Goal: Information Seeking & Learning: Get advice/opinions

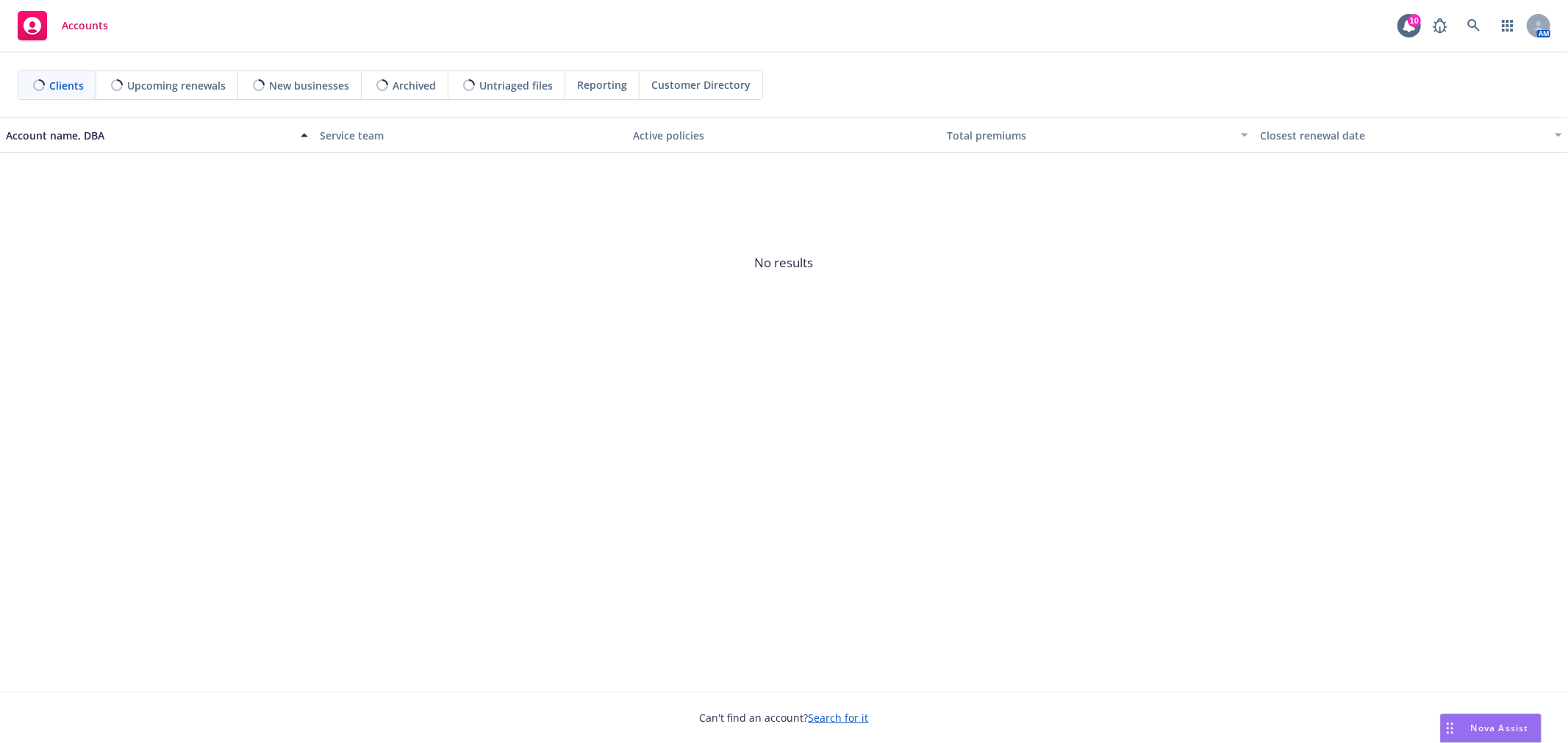
click at [1524, 724] on span "Nova Assist" at bounding box center [1500, 729] width 58 height 13
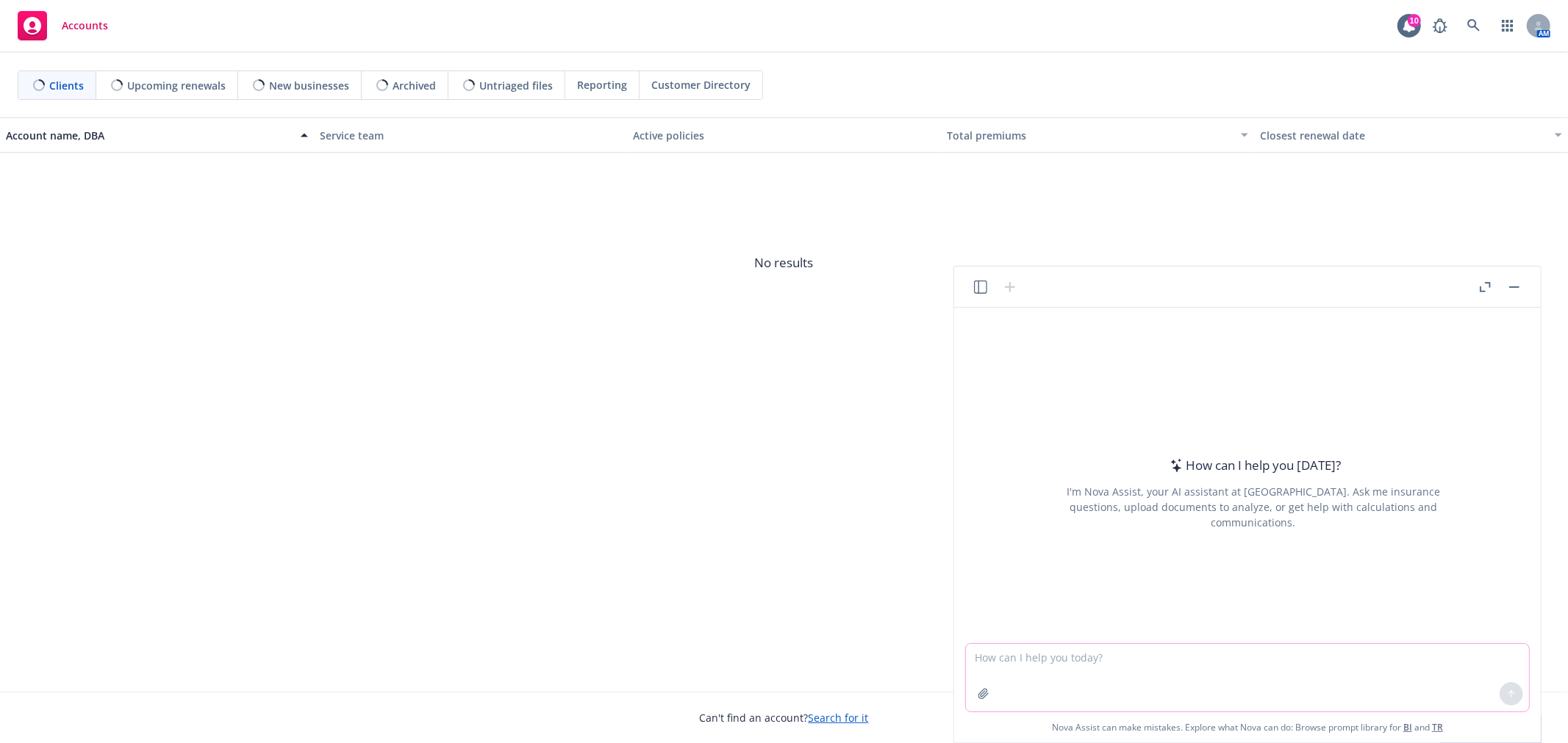
click at [1319, 675] on textarea at bounding box center [1247, 678] width 563 height 67
paste textarea "New Year’s Day​ [PERSON_NAME] Day​ Presidents Day​ [DATE]​ [DATE]​ [DATE]​ [DAT…"
type textarea "what dates are the following holidays in [DATE]? what day of the week are they …"
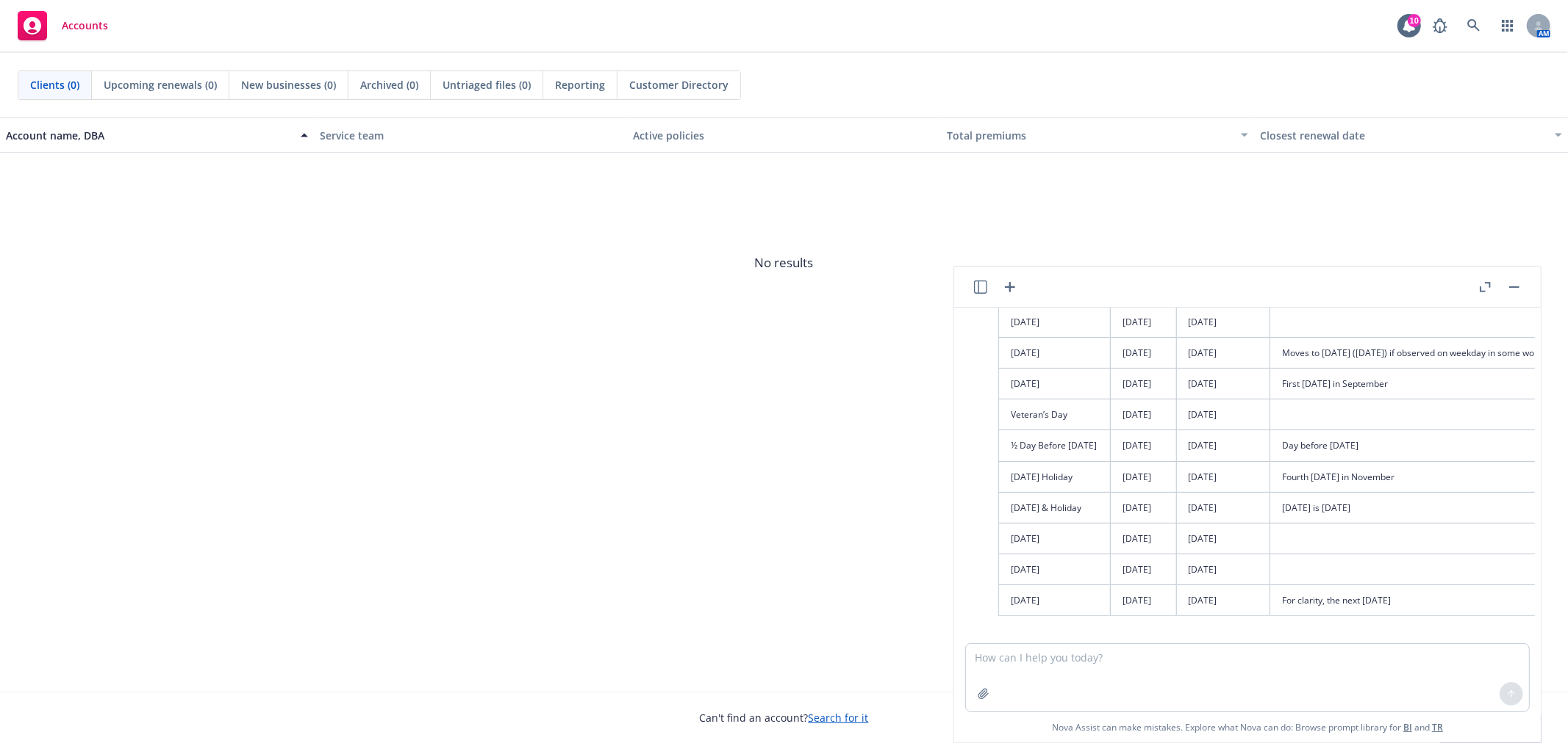
scroll to position [678, 0]
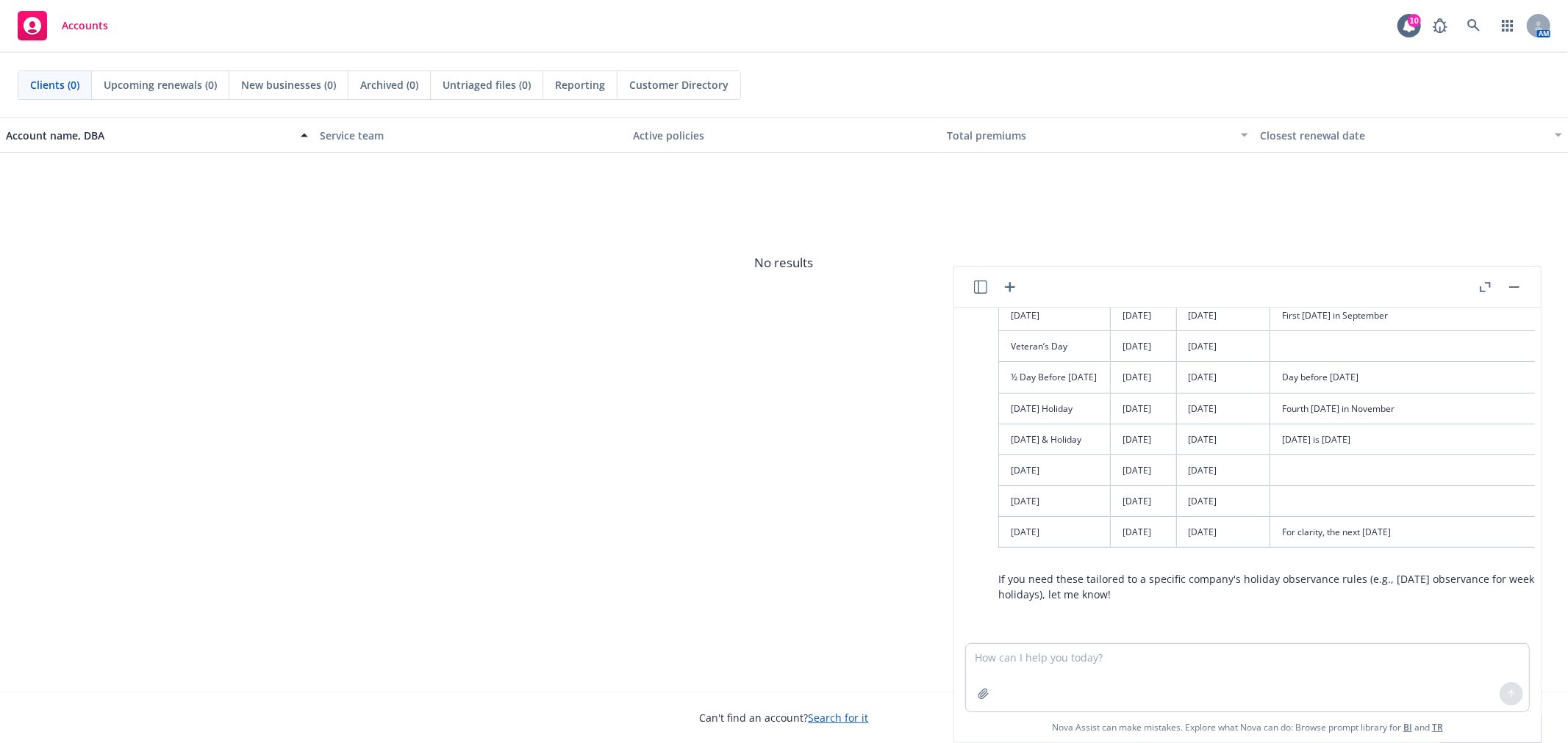
click at [1012, 288] on icon "button" at bounding box center [1010, 287] width 17 height 17
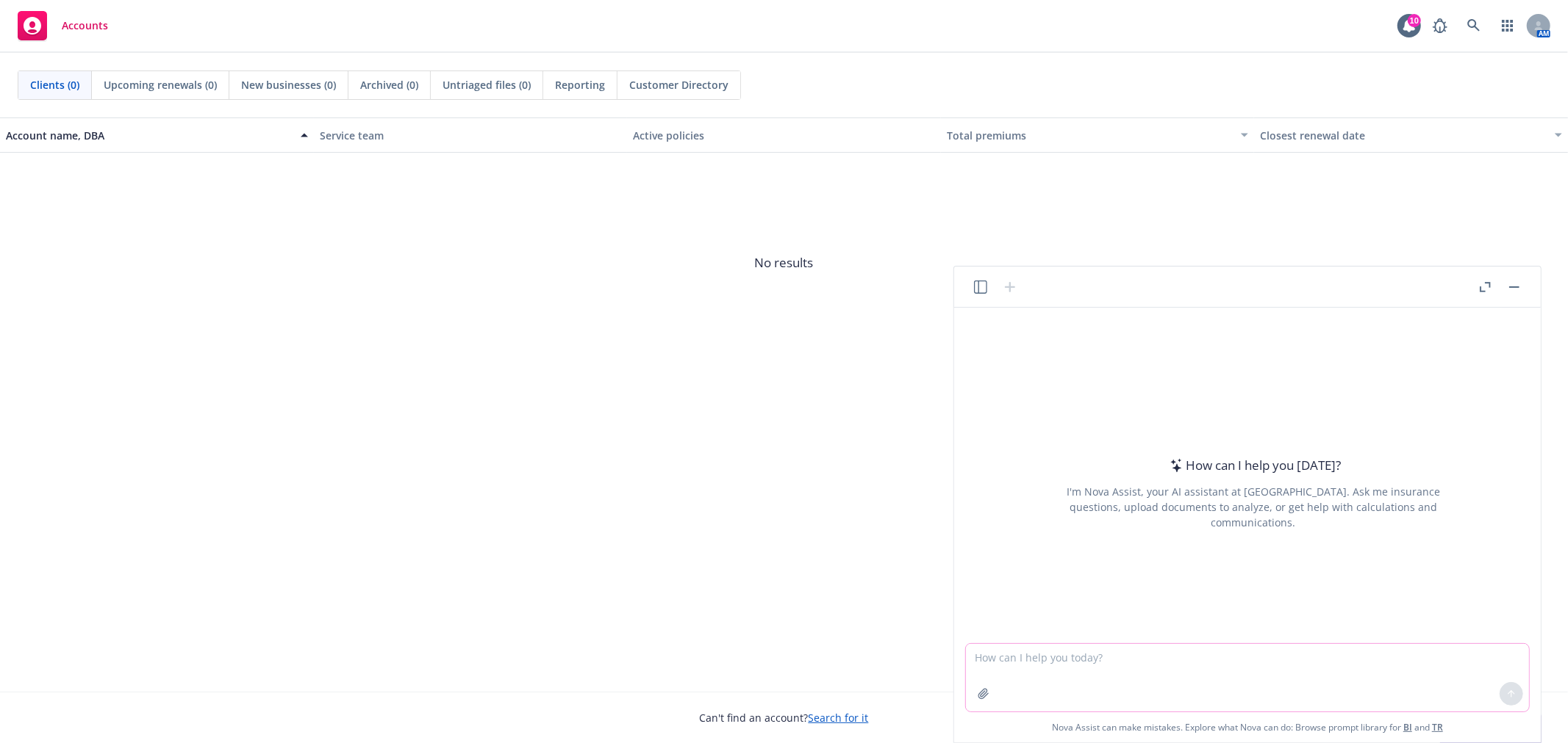
click at [983, 695] on icon "button" at bounding box center [983, 694] width 10 height 10
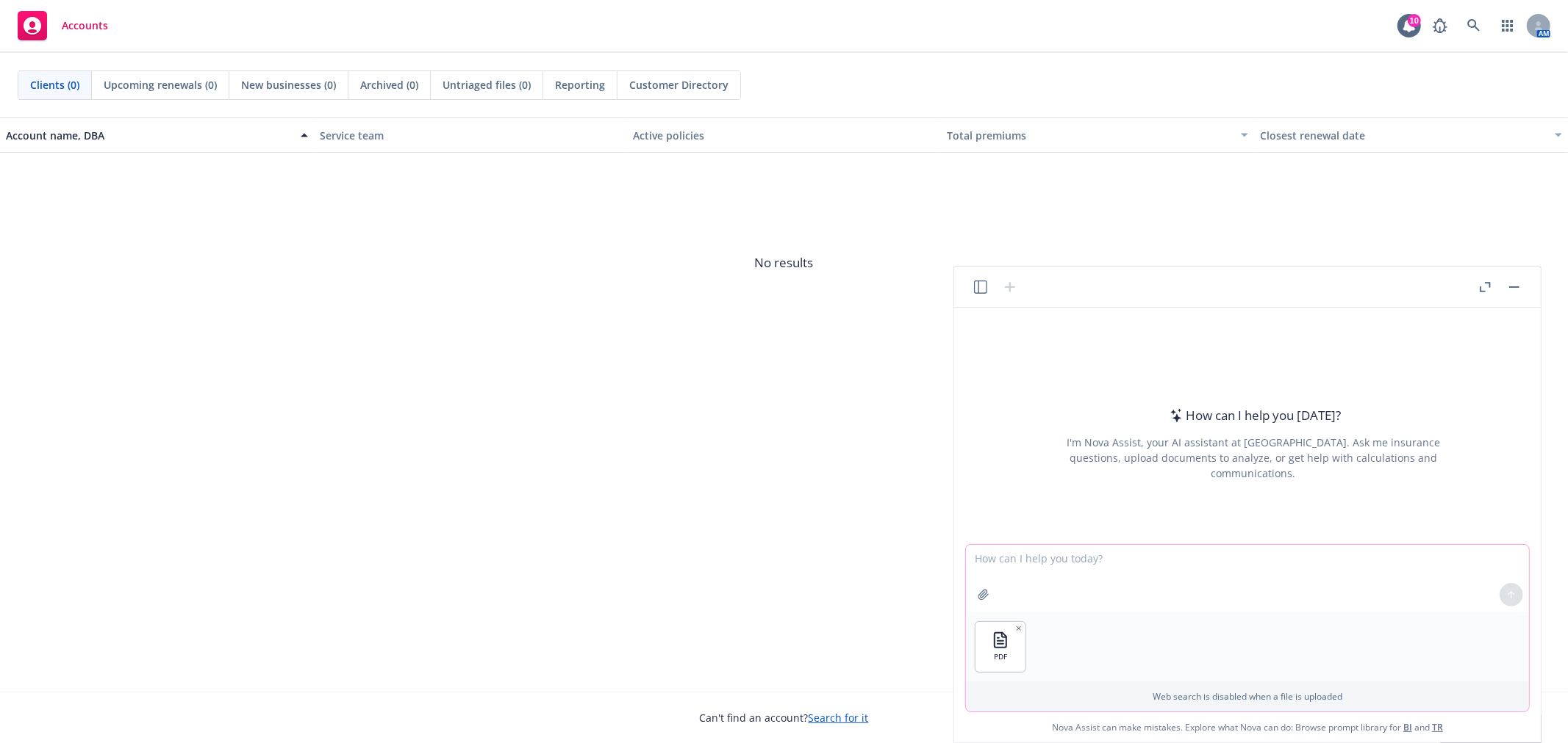
click at [1042, 558] on textarea at bounding box center [1247, 579] width 563 height 67
paste textarea "4. Loremip dolor si amet conse adipisci elit seddo ei te incididu ut labo ET do…"
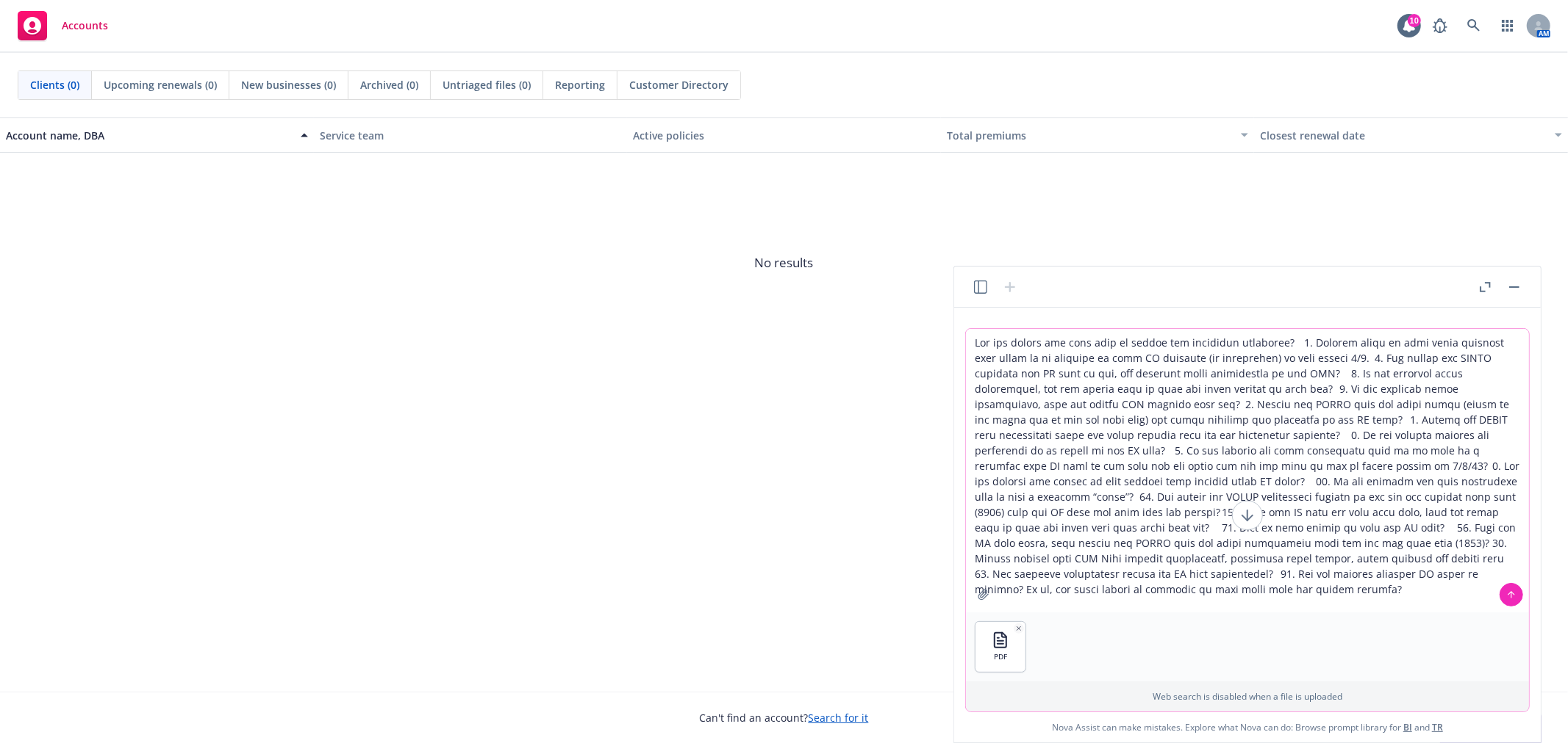
type textarea "Can you please use this file to answer the following questions? 1. Confirm date…"
click at [1510, 596] on icon at bounding box center [1511, 595] width 10 height 10
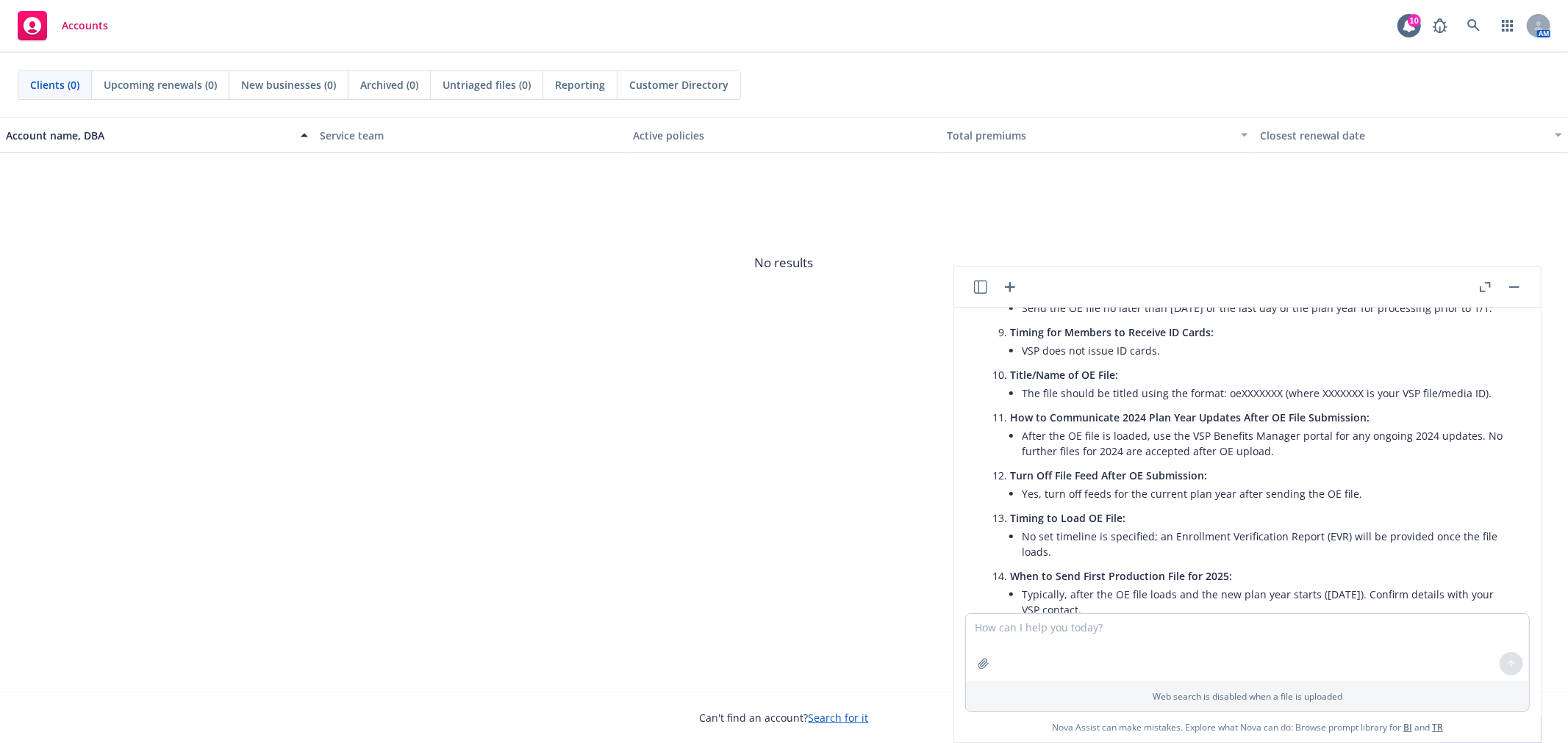
scroll to position [886, 0]
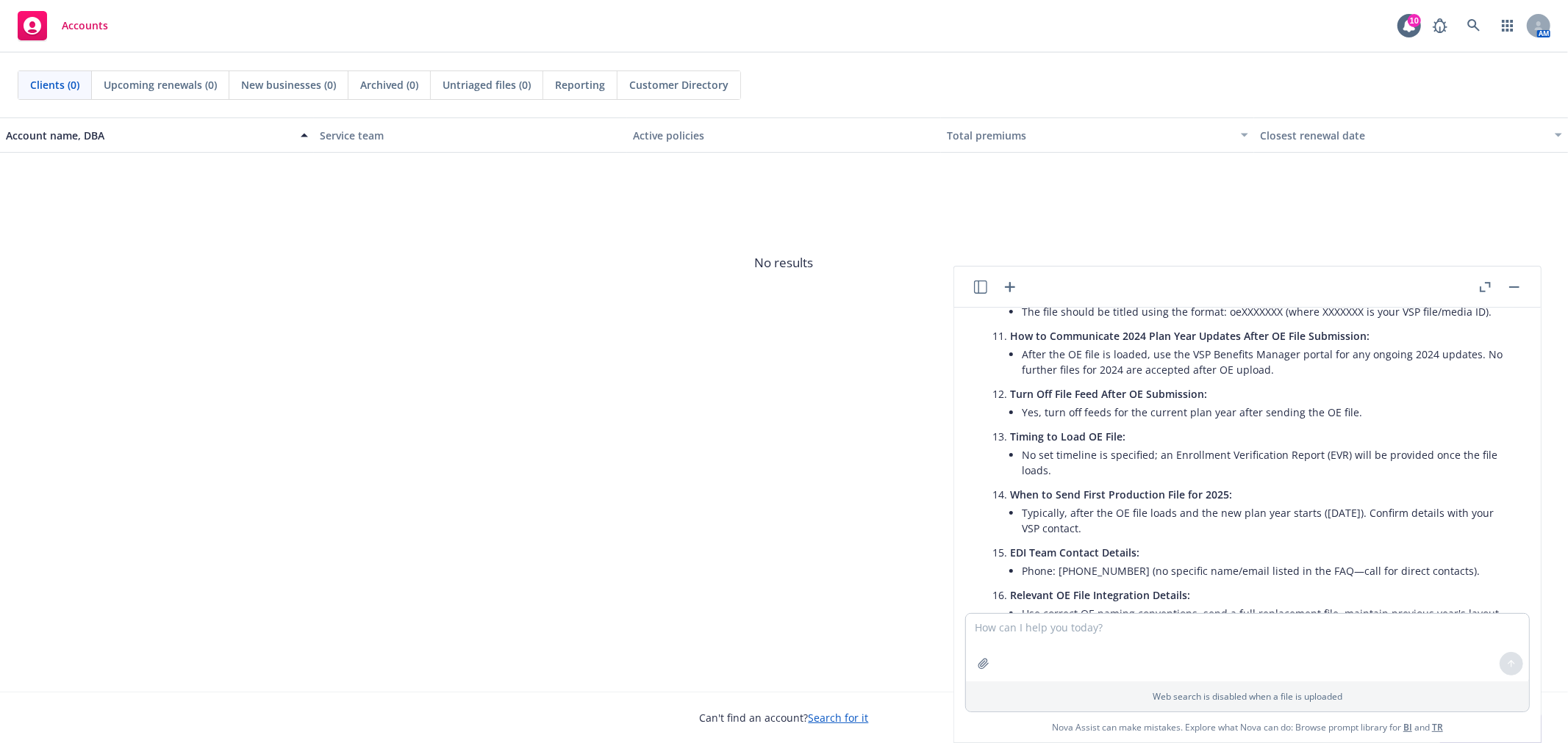
click at [1077, 468] on li "No set timeline is specified; an Enrollment Verification Report (EVR) will be p…" at bounding box center [1265, 463] width 487 height 37
drag, startPoint x: 1060, startPoint y: 472, endPoint x: 1024, endPoint y: 460, distance: 37.9
click at [1024, 460] on li "No set timeline is specified; an Enrollment Verification Report (EVR) will be p…" at bounding box center [1265, 463] width 487 height 37
copy li "No set timeline is specified; an Enrollment Verification Report (EVR) will be p…"
drag, startPoint x: 1105, startPoint y: 526, endPoint x: 1018, endPoint y: 510, distance: 88.5
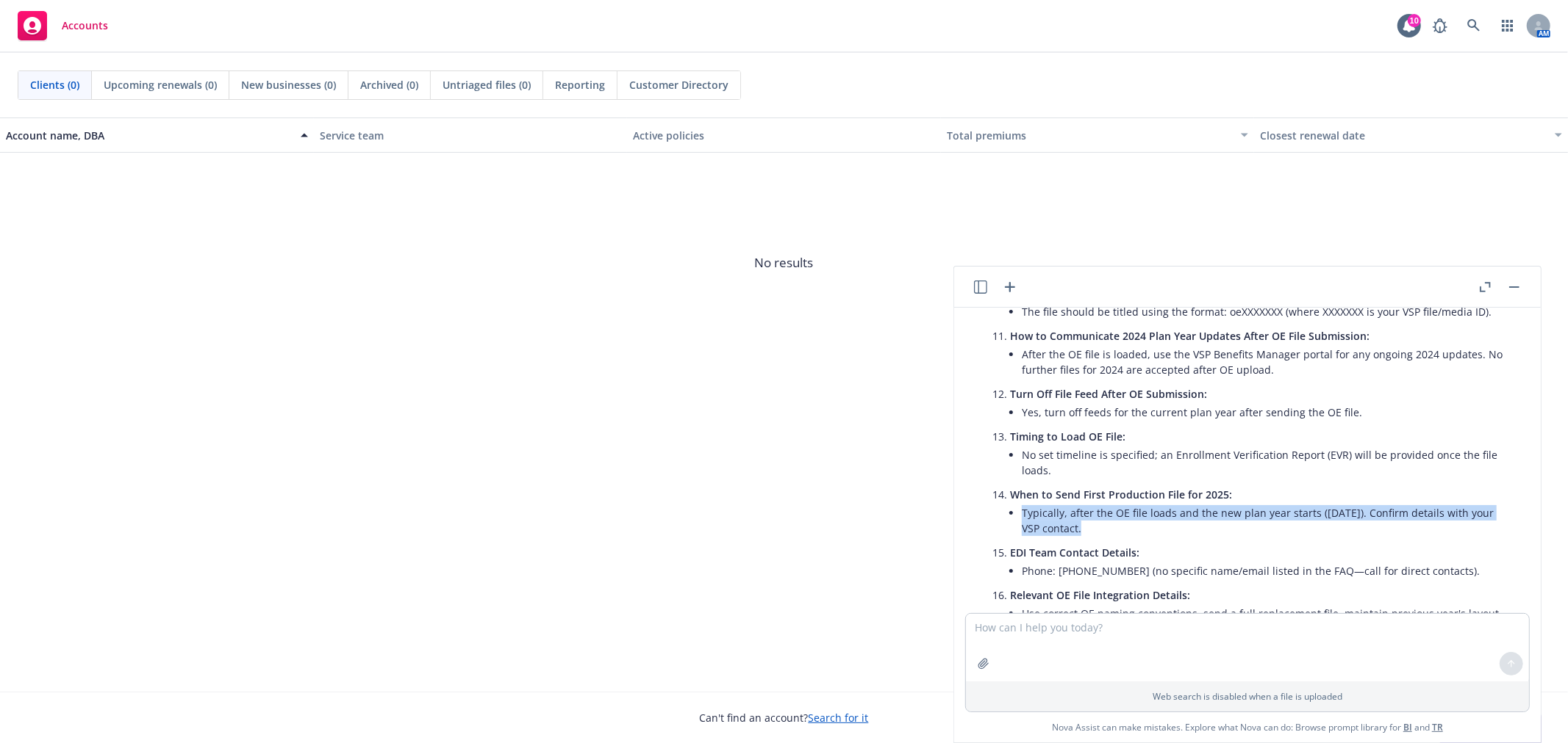
click at [1018, 510] on li "When to Send First Production File for 2025: Typically, after the OE file loads…" at bounding box center [1258, 513] width 498 height 58
click at [1242, 460] on li "No set timeline is specified; an Enrollment Verification Report (EVR) will be p…" at bounding box center [1265, 463] width 487 height 37
drag, startPoint x: 1093, startPoint y: 522, endPoint x: 1025, endPoint y: 510, distance: 69.1
click at [1025, 510] on li "Typically, after the OE file loads and the new plan year starts ([DATE]). Confi…" at bounding box center [1265, 521] width 487 height 37
click at [1022, 509] on li "Typically, after the OE file loads and the new plan year starts ([DATE]). Confi…" at bounding box center [1265, 521] width 487 height 37
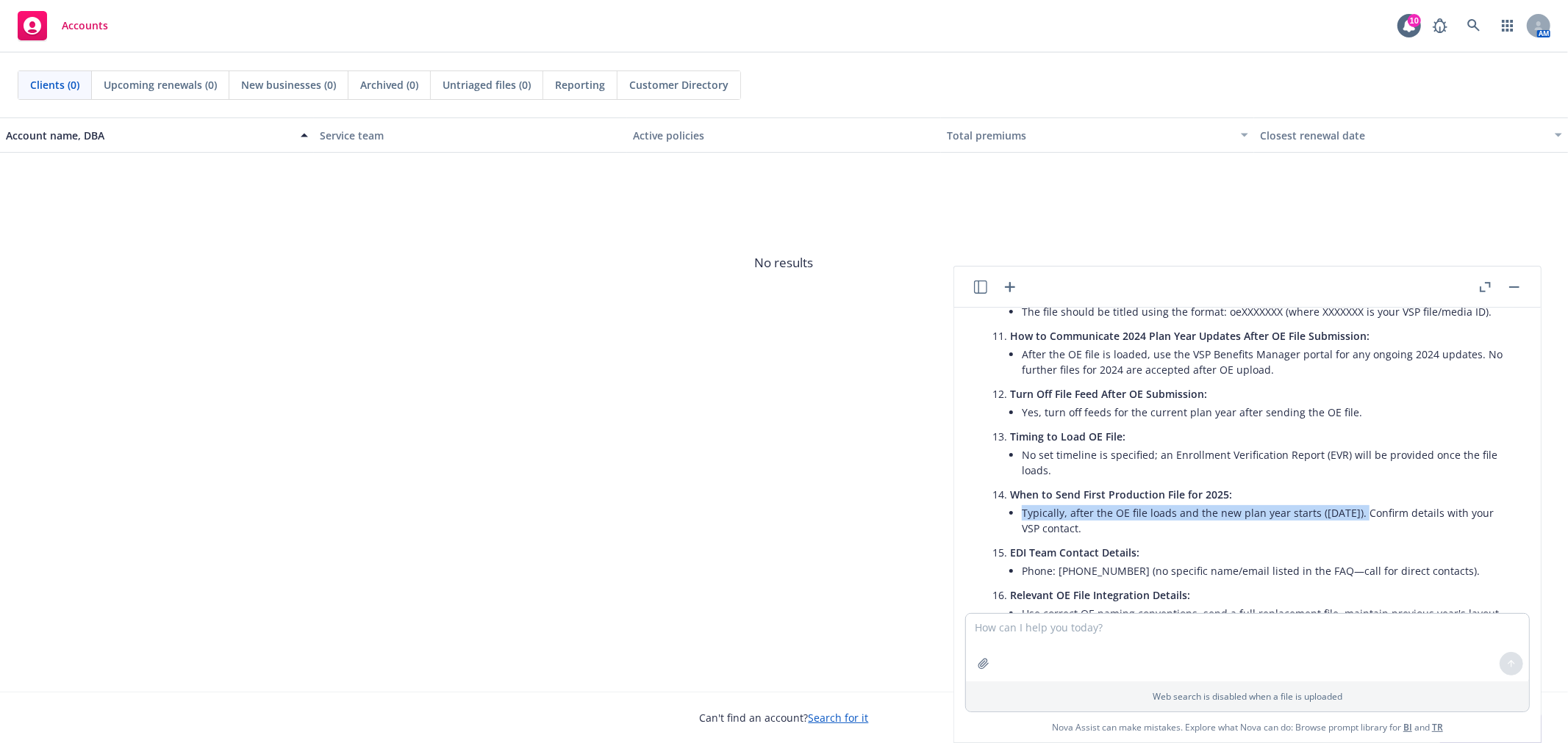
drag, startPoint x: 1019, startPoint y: 507, endPoint x: 1356, endPoint y: 517, distance: 337.1
click at [1356, 517] on li "When to Send First Production File for 2025: Typically, after the OE file loads…" at bounding box center [1258, 513] width 498 height 58
copy li "Typically, after the OE file loads and the new plan year starts ([DATE])."
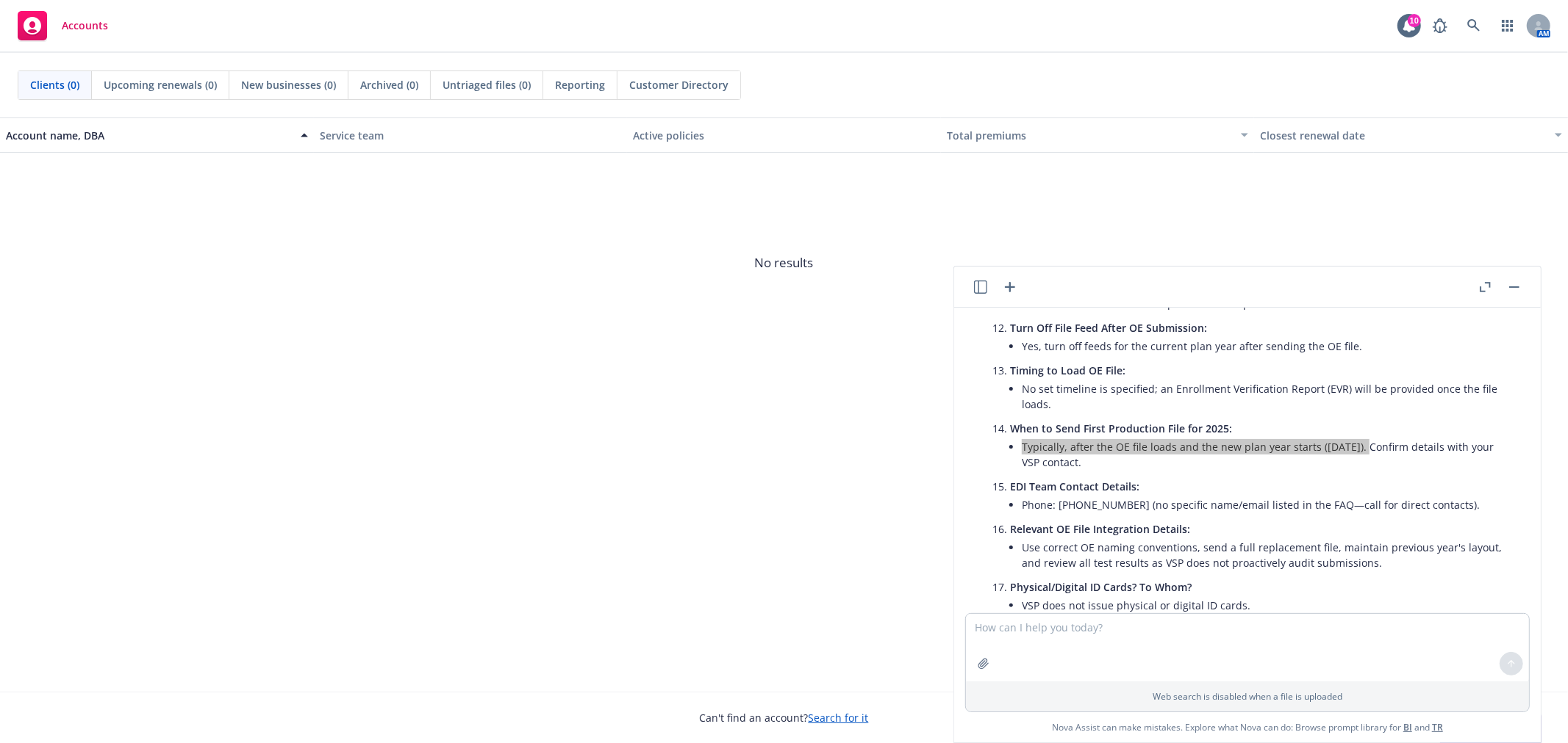
scroll to position [1026, 0]
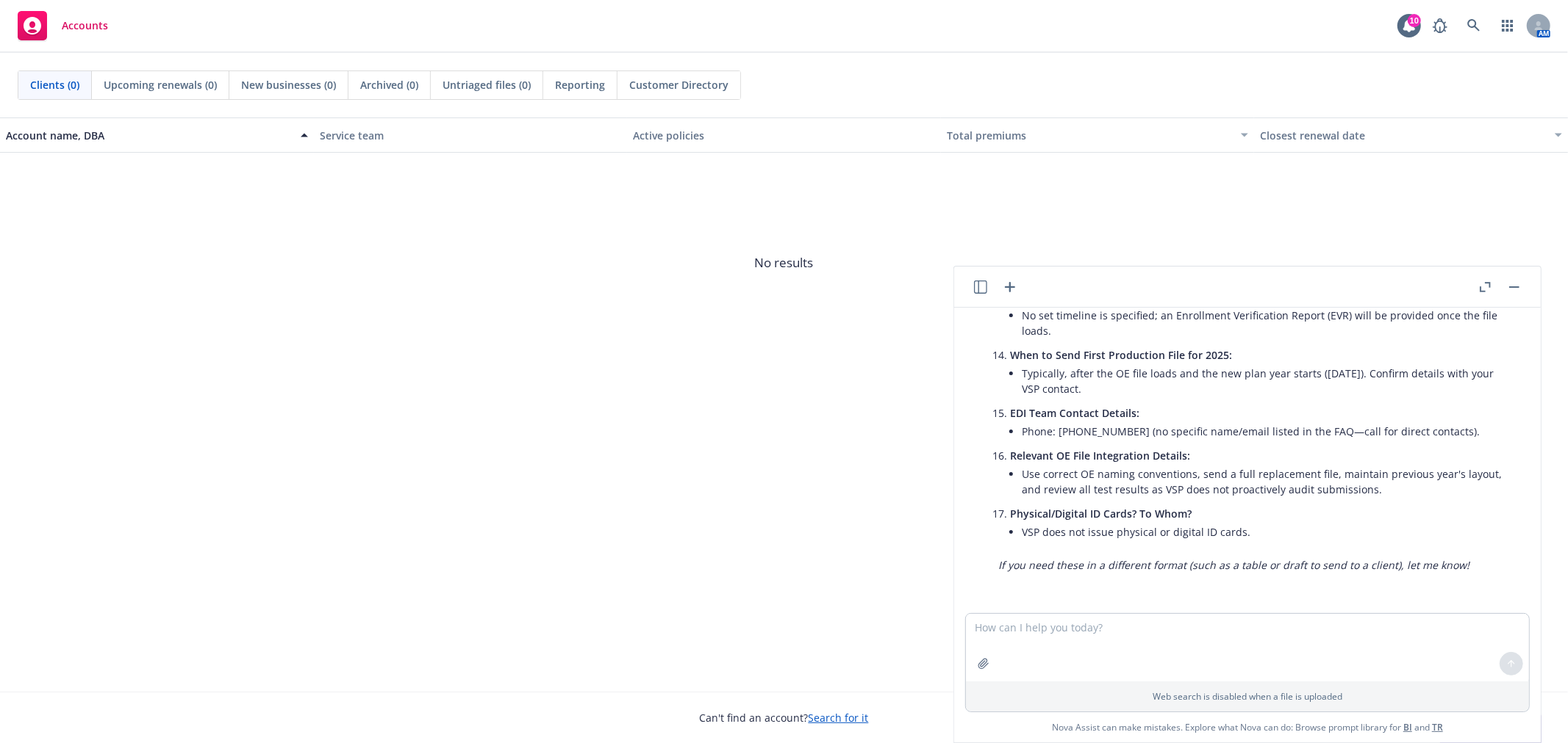
click at [1426, 498] on li "Use correct OE naming conventions, send a full replacement file, maintain previ…" at bounding box center [1265, 482] width 487 height 37
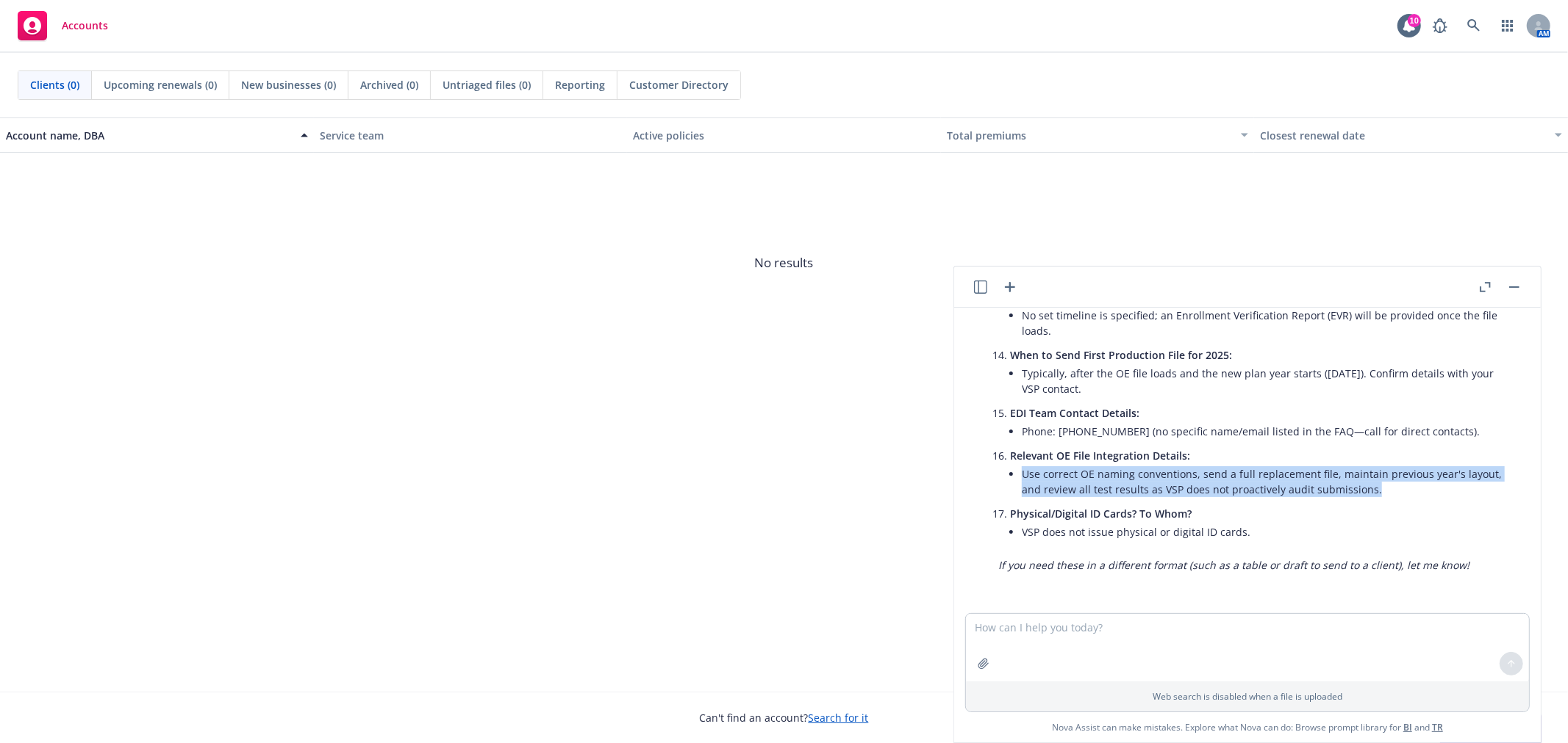
drag, startPoint x: 1381, startPoint y: 485, endPoint x: 1010, endPoint y: 475, distance: 371.1
click at [1022, 475] on li "Use correct OE naming conventions, send a full replacement file, maintain previ…" at bounding box center [1265, 482] width 487 height 37
copy li "Use correct OE naming conventions, send a full replacement file, maintain previ…"
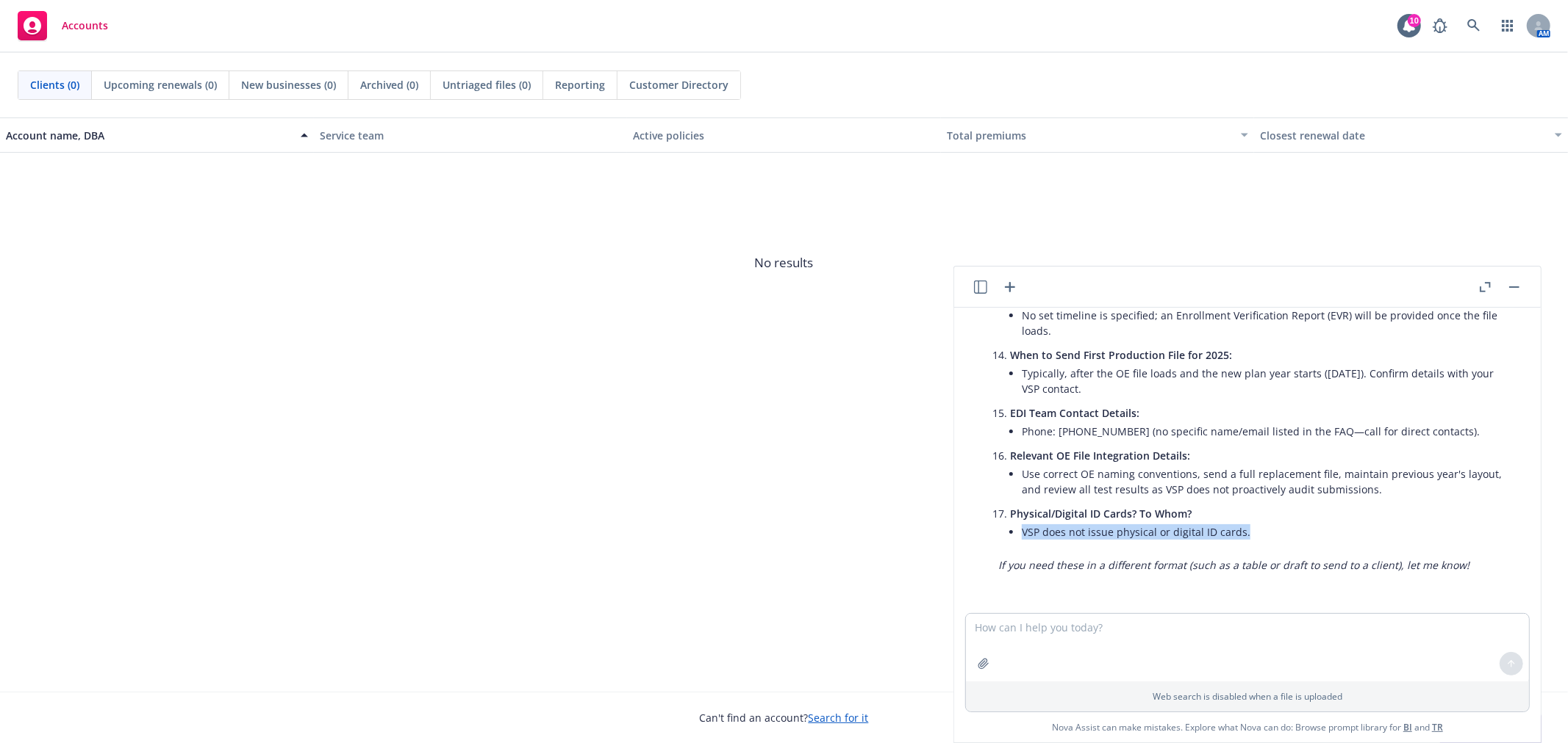
drag, startPoint x: 1248, startPoint y: 529, endPoint x: 1019, endPoint y: 533, distance: 229.0
click at [1019, 533] on li "Physical/Digital ID Cards? To Whom? VSP does not issue physical or digital ID c…" at bounding box center [1258, 525] width 498 height 43
copy li "VSP does not issue physical or digital ID cards."
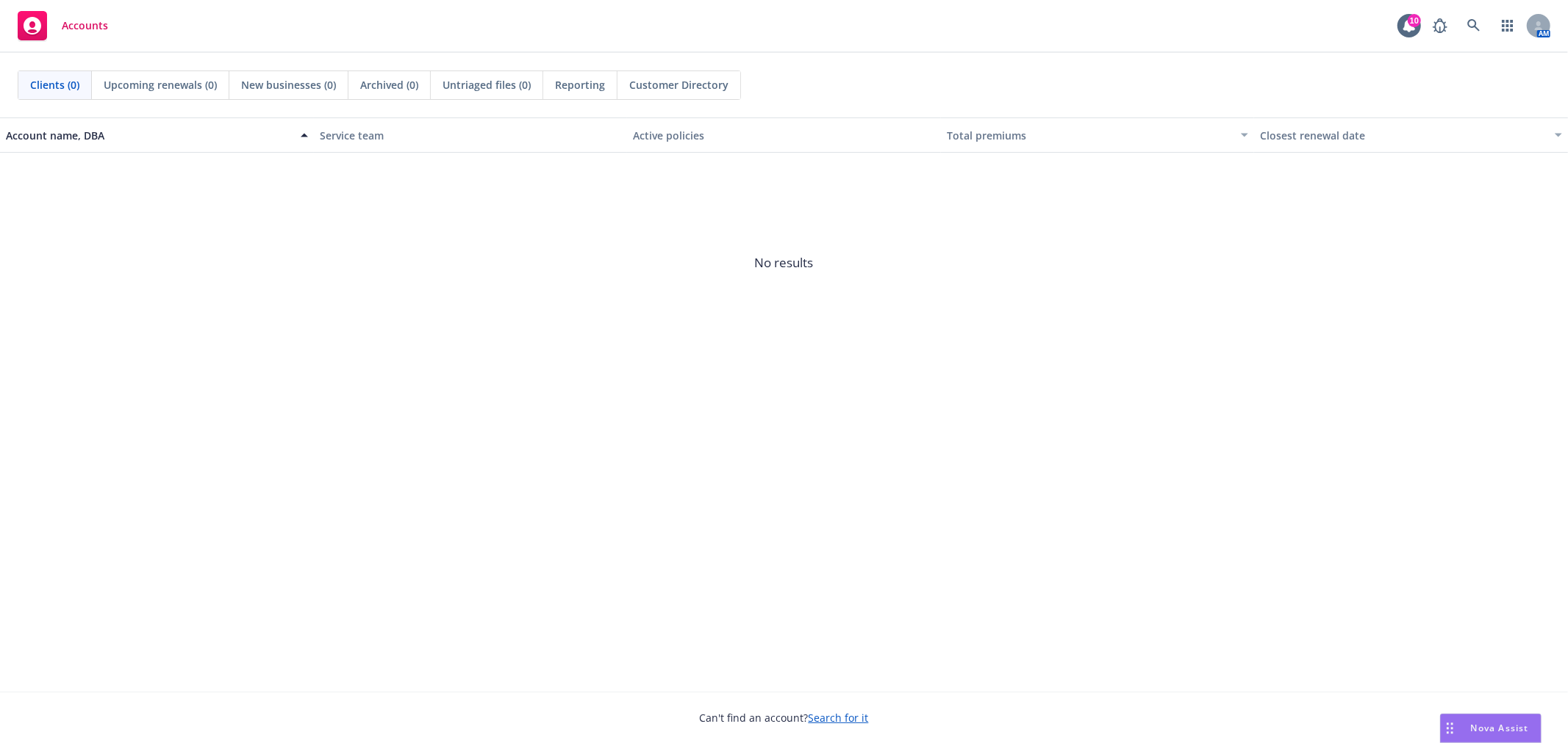
click at [1491, 722] on span "Nova Assist" at bounding box center [1500, 729] width 58 height 13
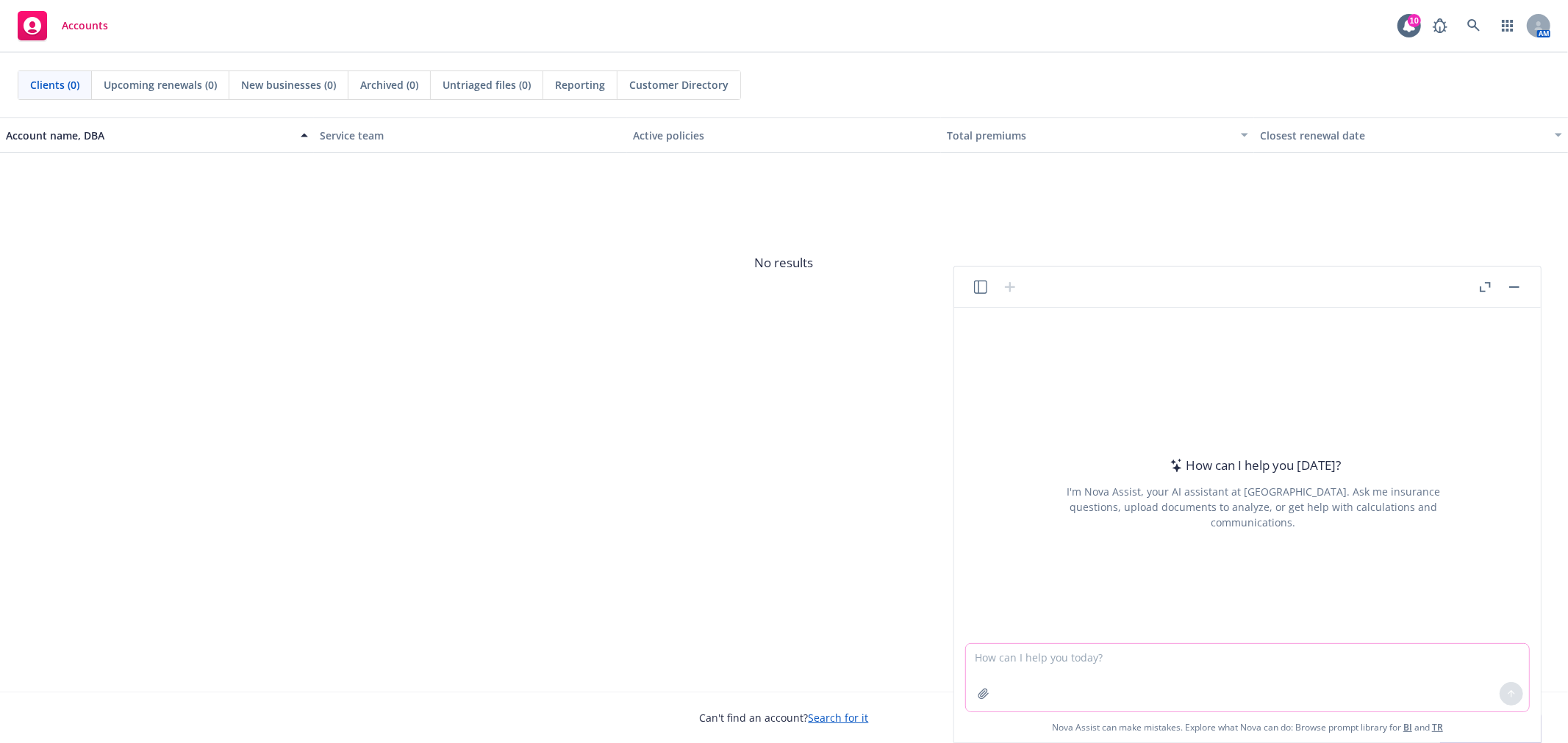
click at [1369, 677] on textarea at bounding box center [1247, 678] width 563 height 67
click at [1166, 646] on textarea "Can you please use this information "" at bounding box center [1247, 678] width 563 height 67
paste textarea "there are no account structure changes to EXE for the upcoming plan year. We wo…"
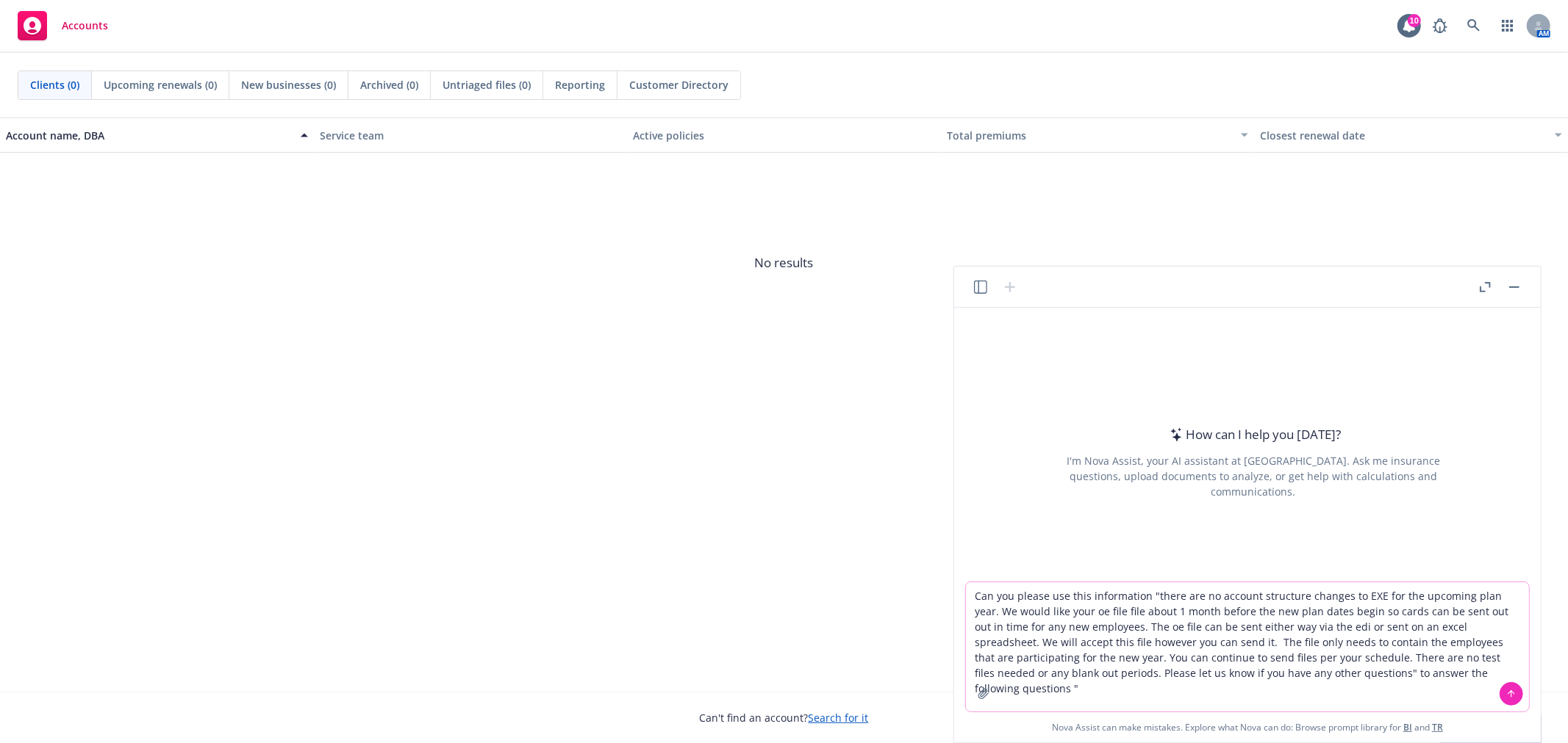
paste textarea "4. Loremip dolor si amet conse adipisci elit seddo ei te incididu ut labo ET do…"
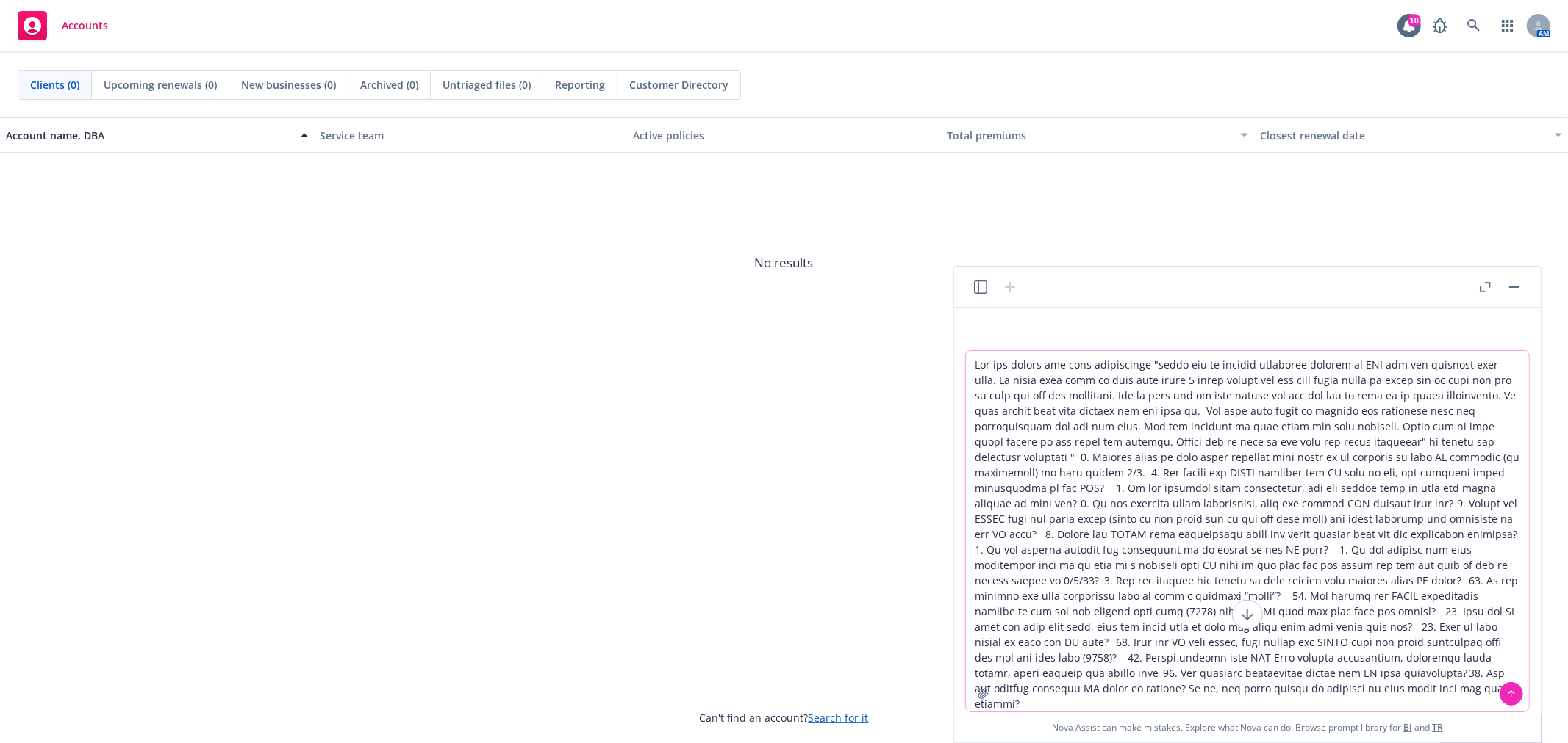
type textarea "Can you please use this information "there are no account structure changes to …"
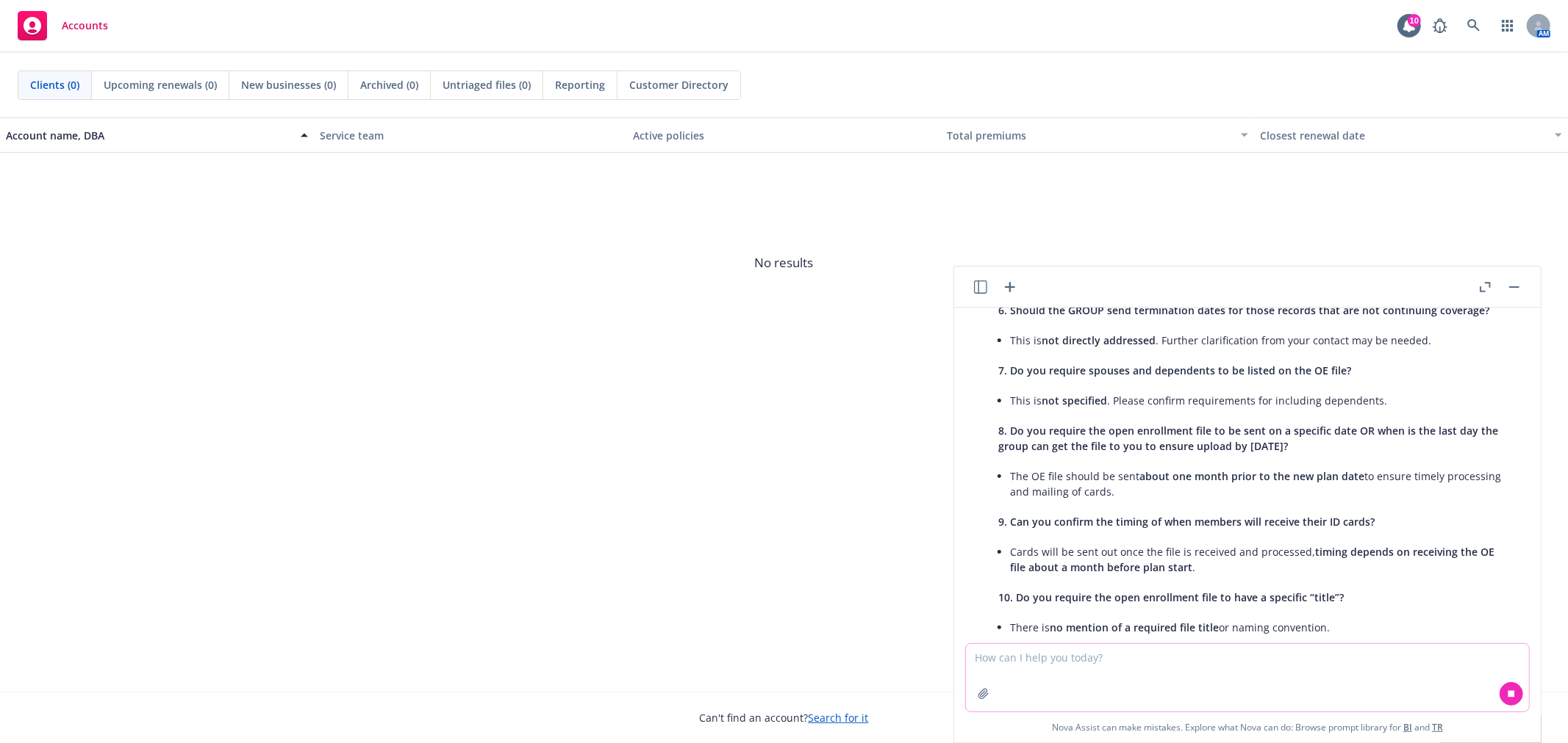
scroll to position [937, 0]
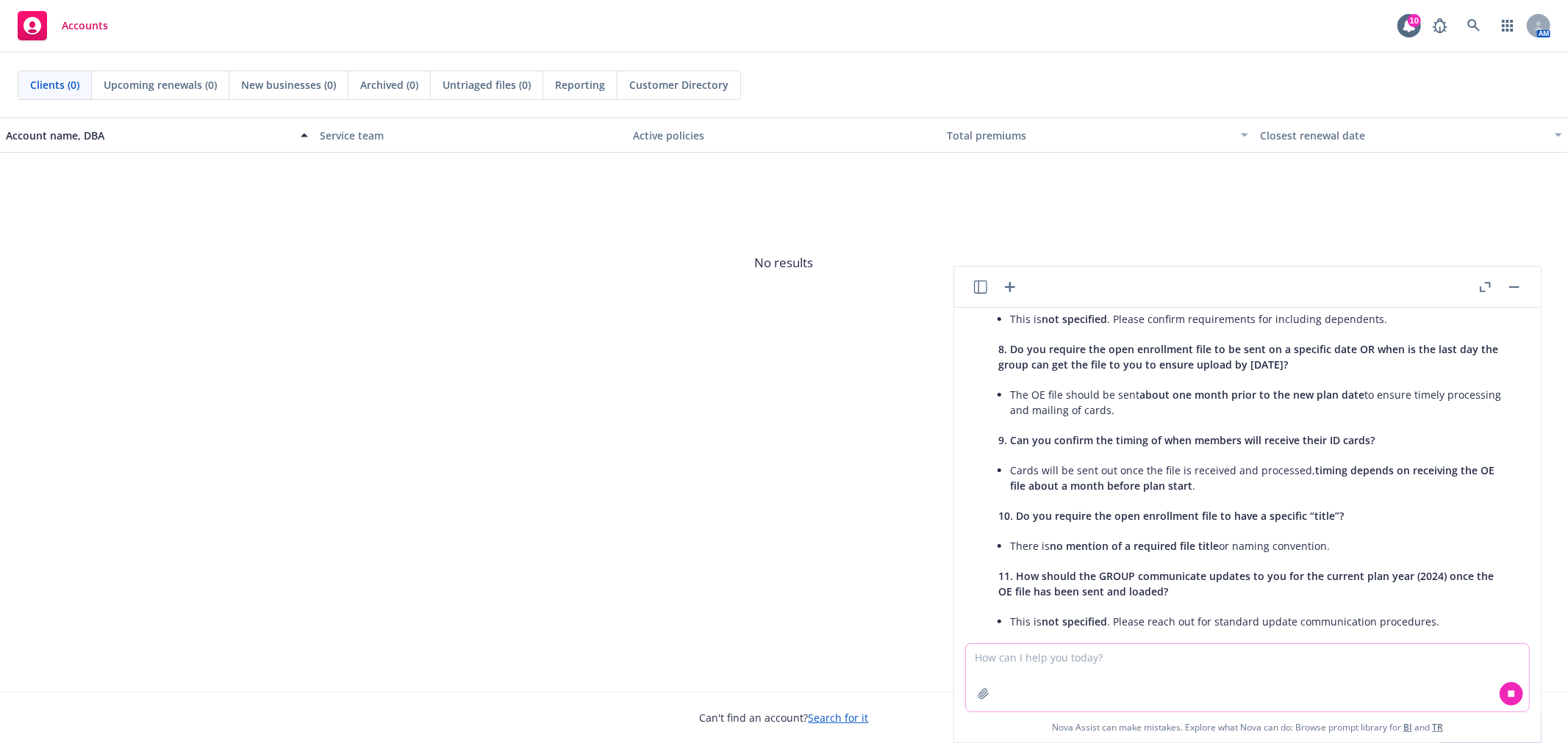
click at [1133, 699] on textarea at bounding box center [1247, 678] width 563 height 67
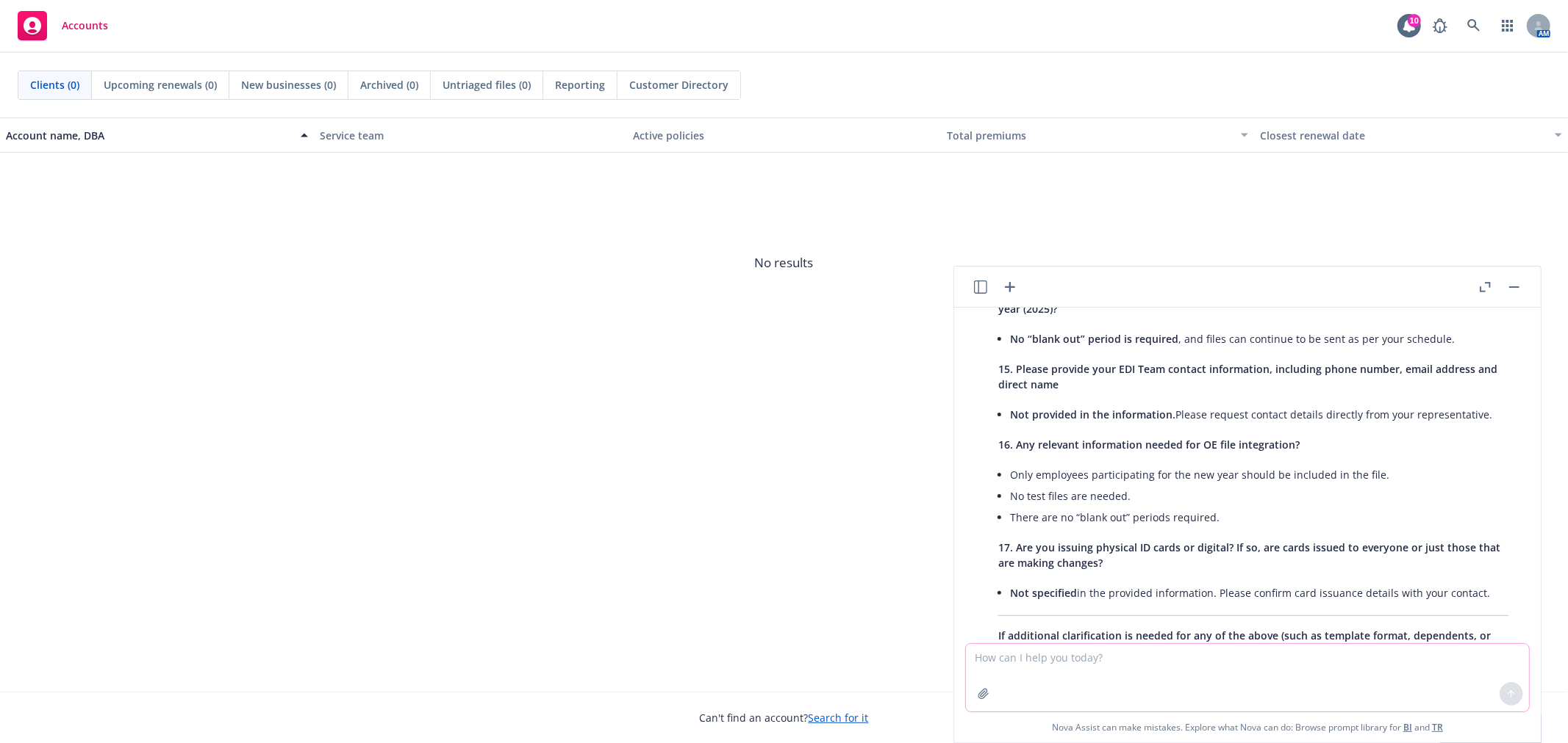
scroll to position [1488, 0]
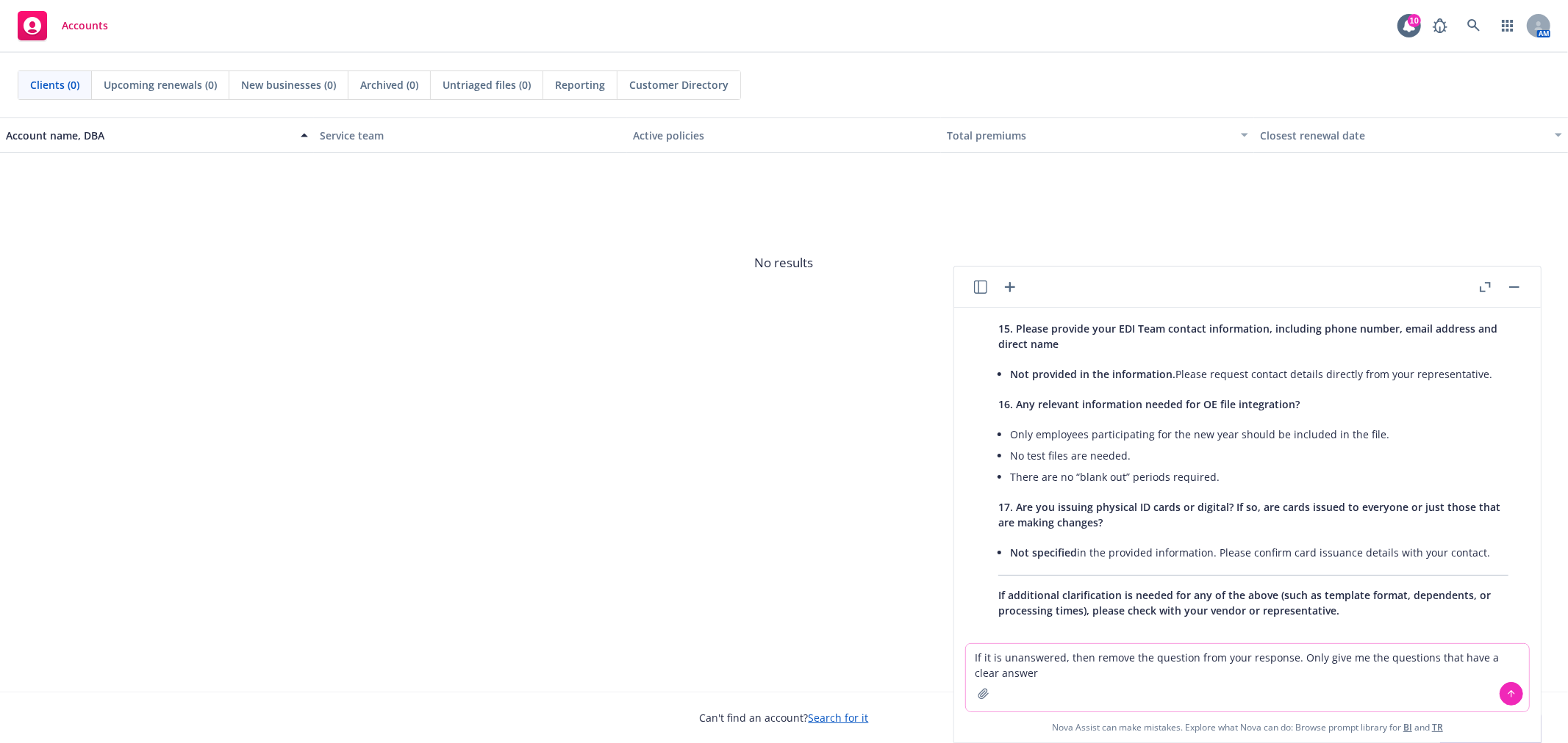
type textarea "If it is unanswered, then remove the question from your response. Only give me …"
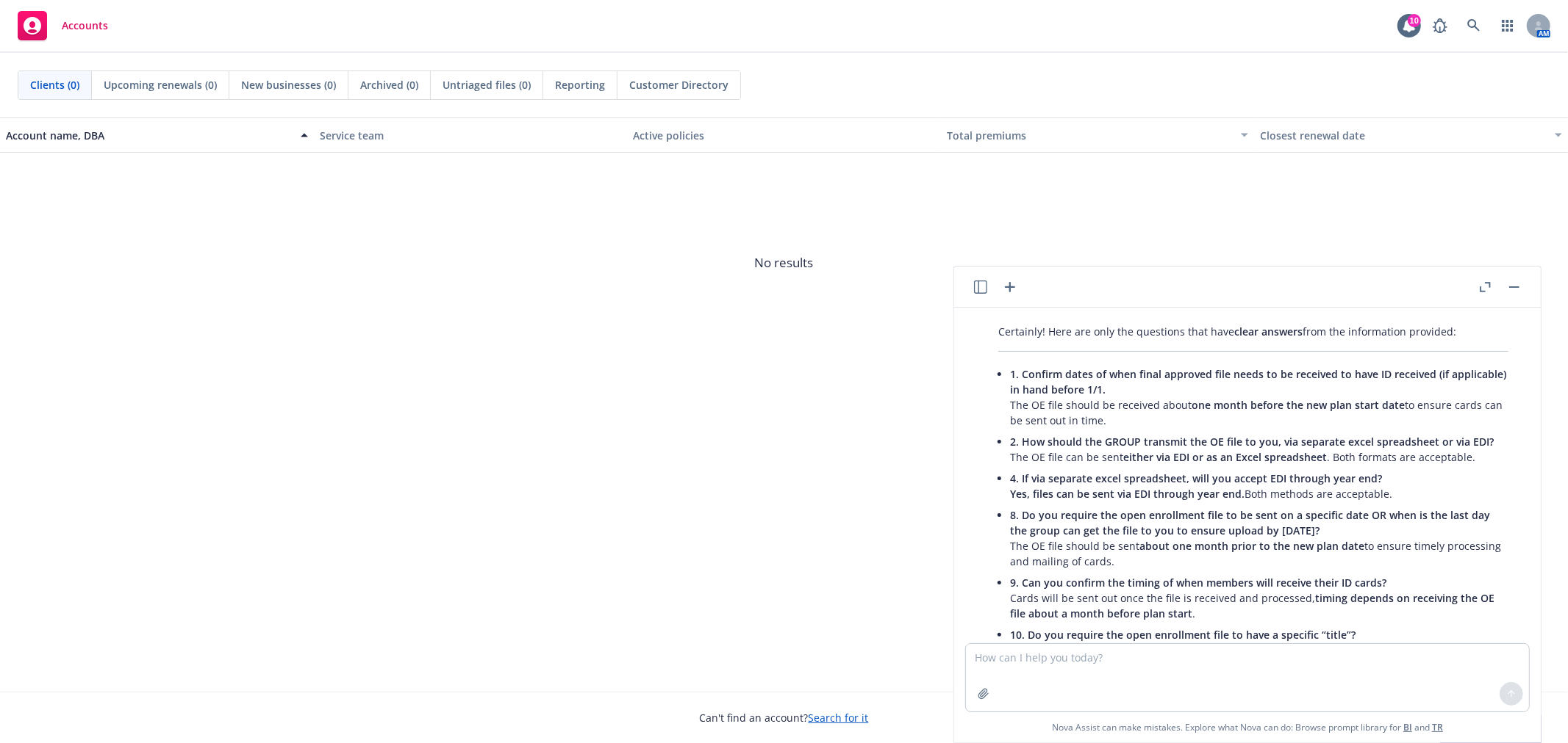
scroll to position [1871, 0]
drag, startPoint x: 1126, startPoint y: 401, endPoint x: 1002, endPoint y: 395, distance: 124.1
click at [1002, 395] on div "Certainly! Here are only the questions that have clear answers from the informa…" at bounding box center [1253, 595] width 539 height 551
copy p "The OE file should be received about one month before the new plan start date t…"
drag, startPoint x: 1018, startPoint y: 438, endPoint x: 1010, endPoint y: 439, distance: 8.1
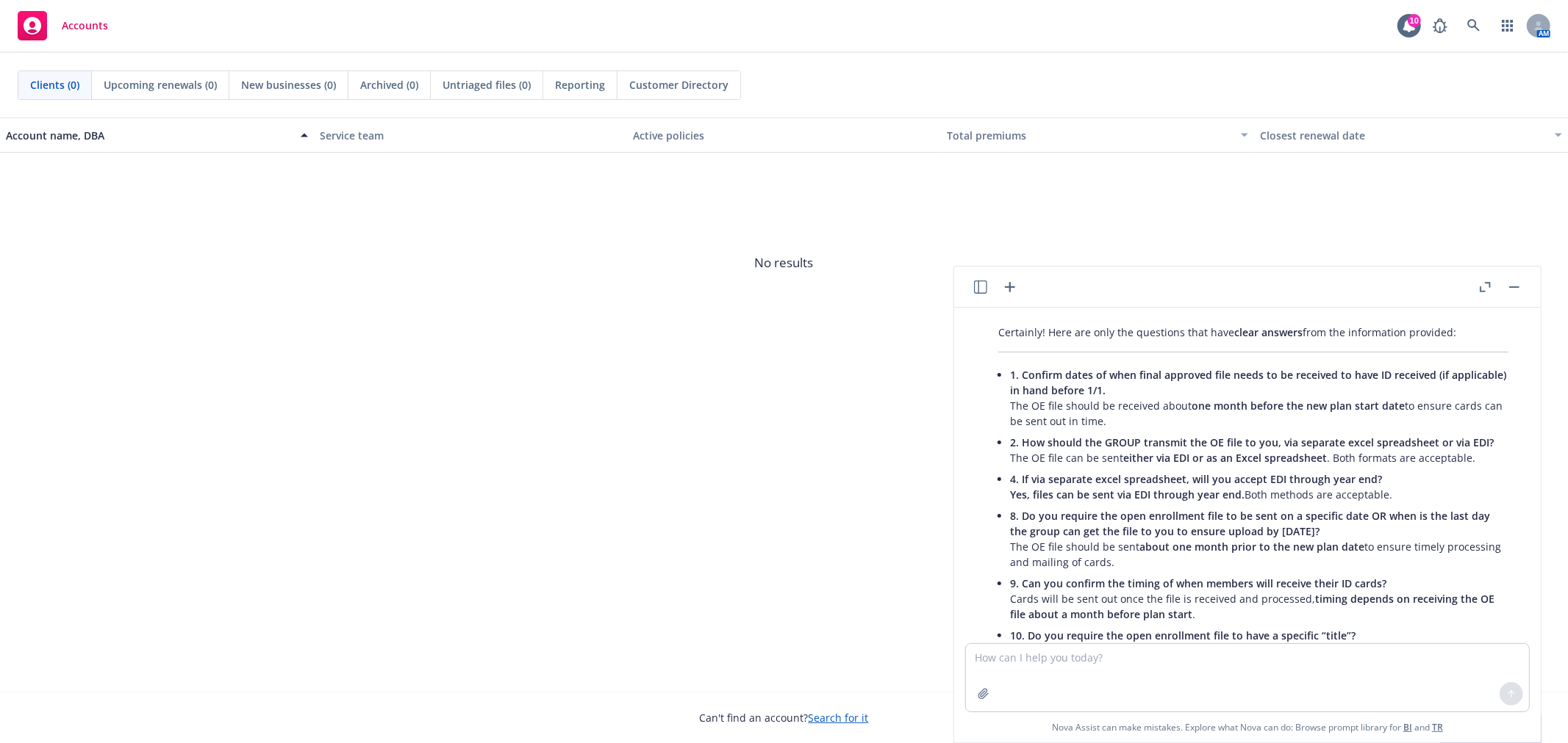
click at [1018, 438] on p "2. How should the GROUP transmit the OE file to you, via separate excel spreads…" at bounding box center [1258, 450] width 498 height 31
drag, startPoint x: 1003, startPoint y: 441, endPoint x: 1472, endPoint y: 446, distance: 469.0
click at [1472, 446] on div "Certainly! Here are only the questions that have clear answers from the informa…" at bounding box center [1253, 595] width 539 height 551
copy p "The OE file can be sent either via EDI or as an Excel spreadsheet . Both format…"
drag, startPoint x: 1407, startPoint y: 475, endPoint x: 1006, endPoint y: 483, distance: 401.1
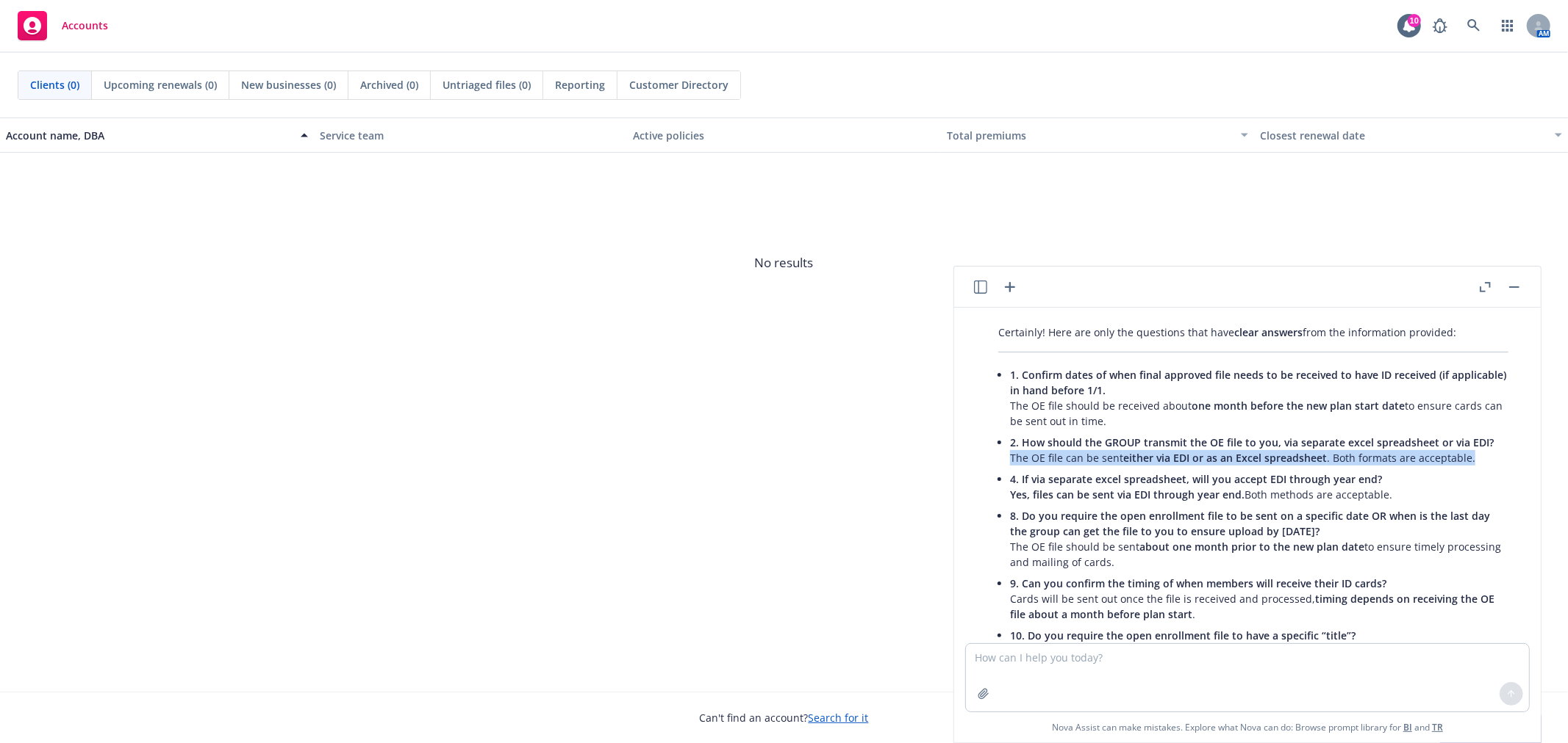
click at [1006, 483] on div "Certainly! Here are only the questions that have clear answers from the informa…" at bounding box center [1253, 595] width 539 height 551
copy p "Yes, files can be sent via EDI through year end. Both methods are acceptable."
drag, startPoint x: 1011, startPoint y: 529, endPoint x: 1137, endPoint y: 546, distance: 127.1
click at [1137, 546] on p "8. Do you require the open enrollment file to be sent on a specific date OR whe…" at bounding box center [1258, 539] width 498 height 62
copy p "The OE file should be sent about one month prior to the new plan date to ensure…"
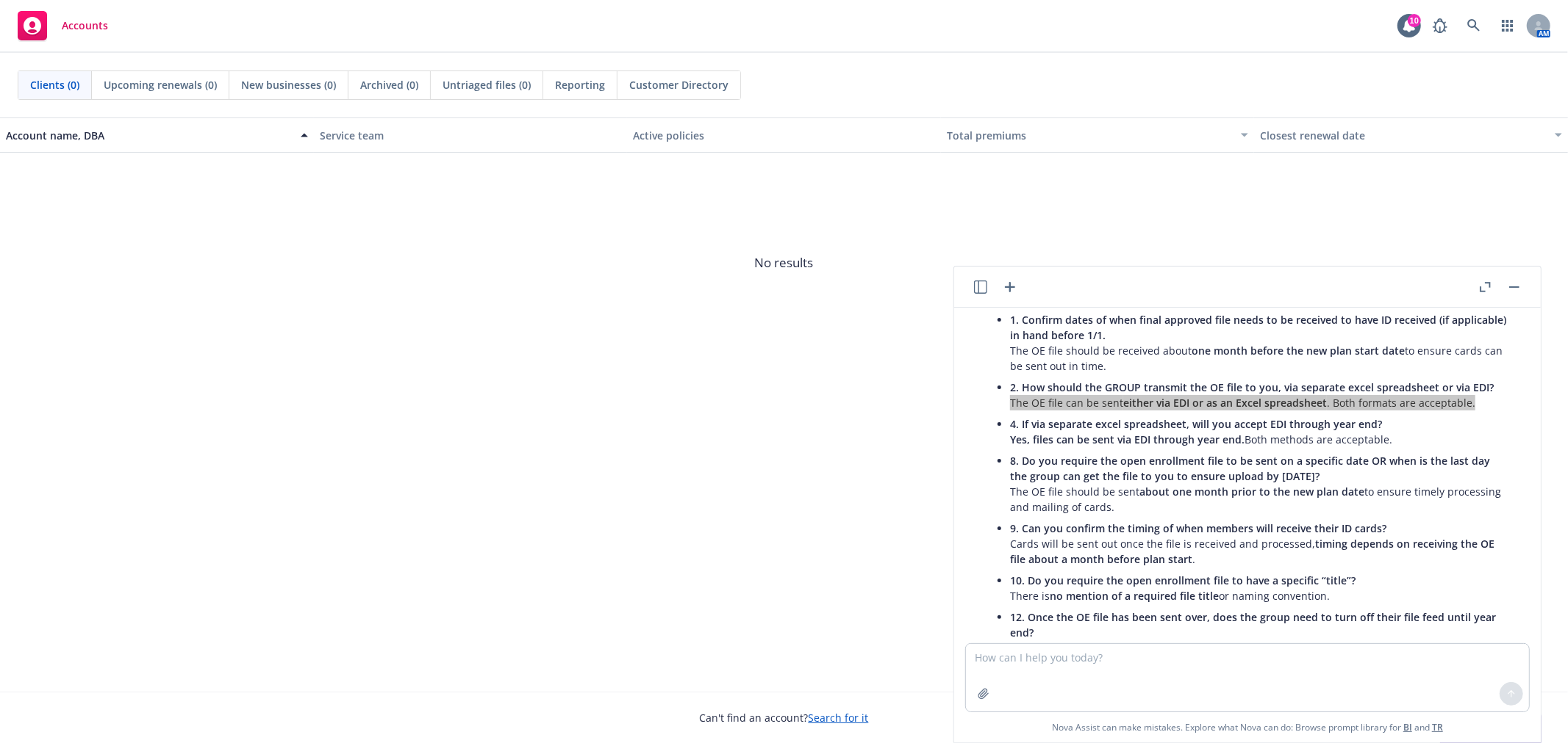
scroll to position [1953, 0]
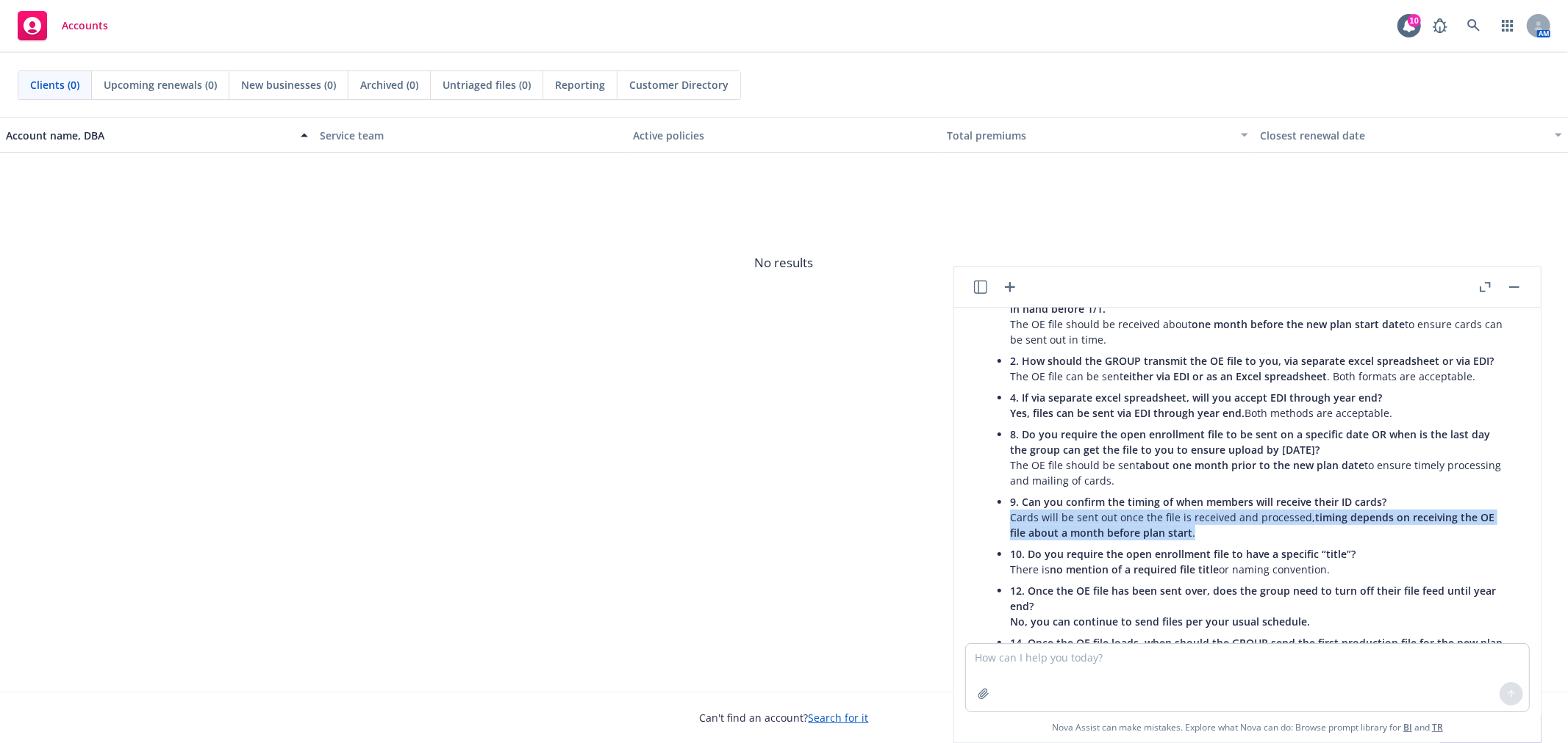
drag, startPoint x: 1207, startPoint y: 512, endPoint x: 1005, endPoint y: 497, distance: 202.6
click at [1005, 497] on div "Certainly! Here are only the questions that have clear answers from the informa…" at bounding box center [1253, 513] width 539 height 551
copy p "Cards will be sent out once the file is received and processed, timing depends …"
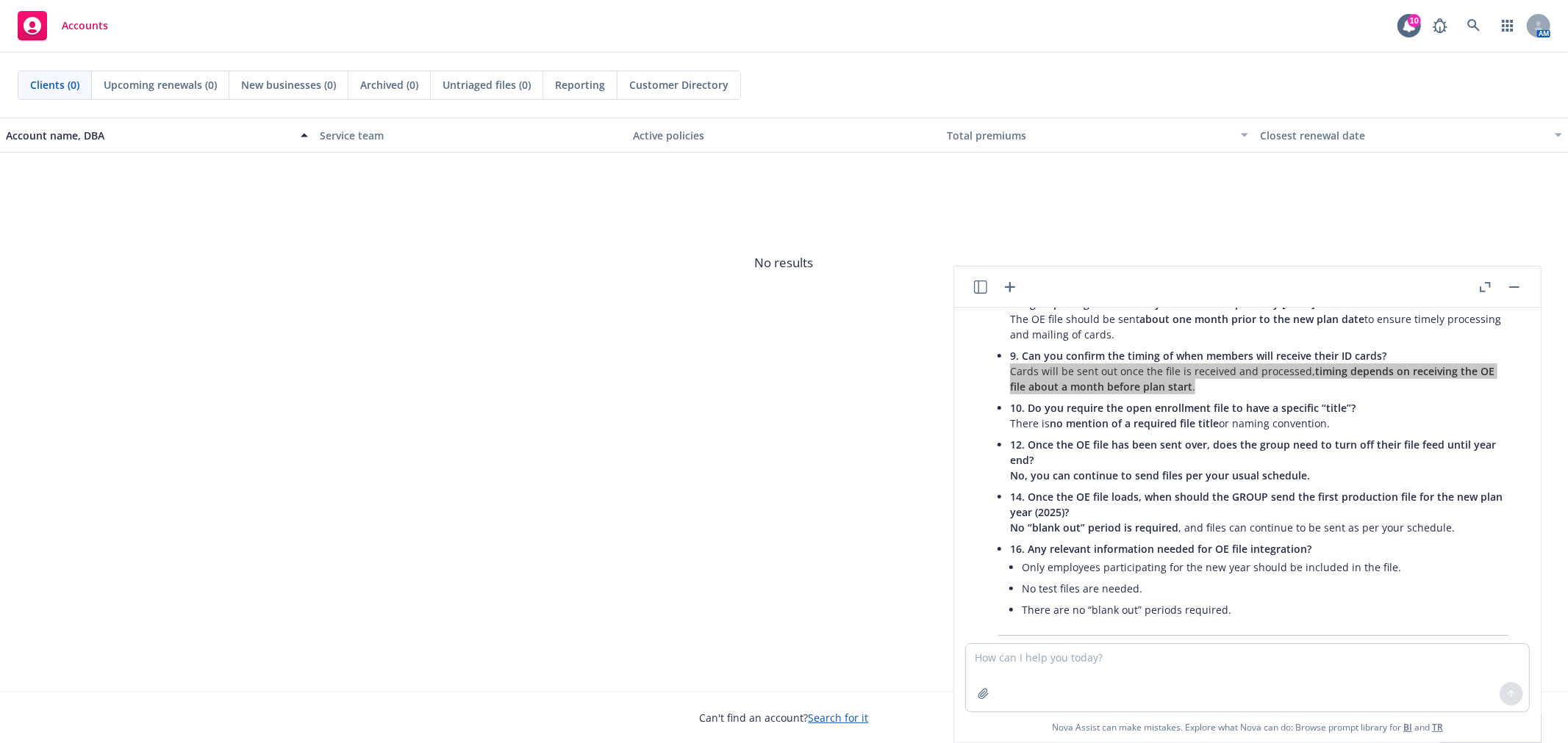
scroll to position [2116, 0]
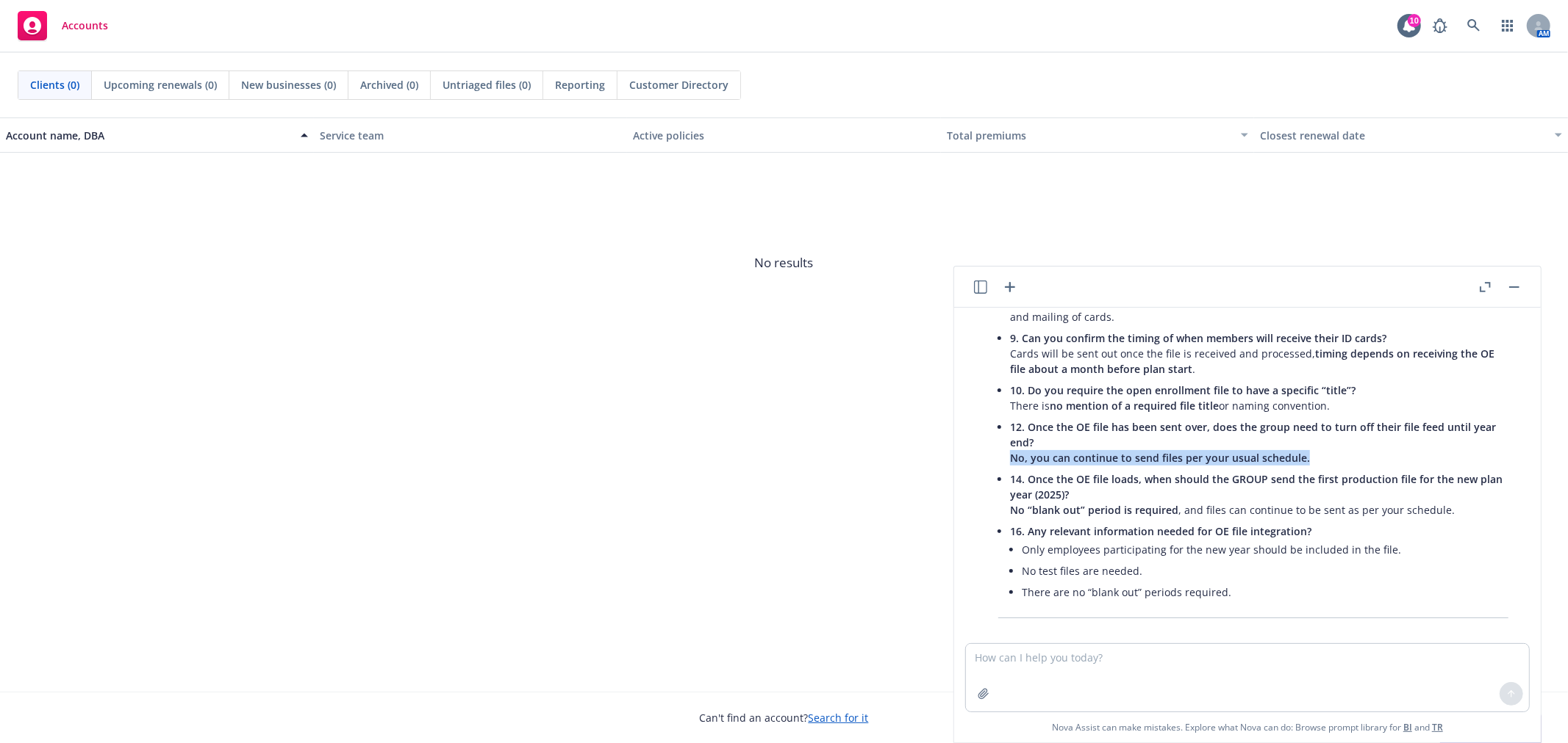
drag, startPoint x: 1336, startPoint y: 444, endPoint x: 1001, endPoint y: 445, distance: 335.0
click at [1001, 445] on div "Certainly! Here are only the questions that have clear answers from the informa…" at bounding box center [1253, 349] width 539 height 551
copy span "No, you can continue to send files per your usual schedule."
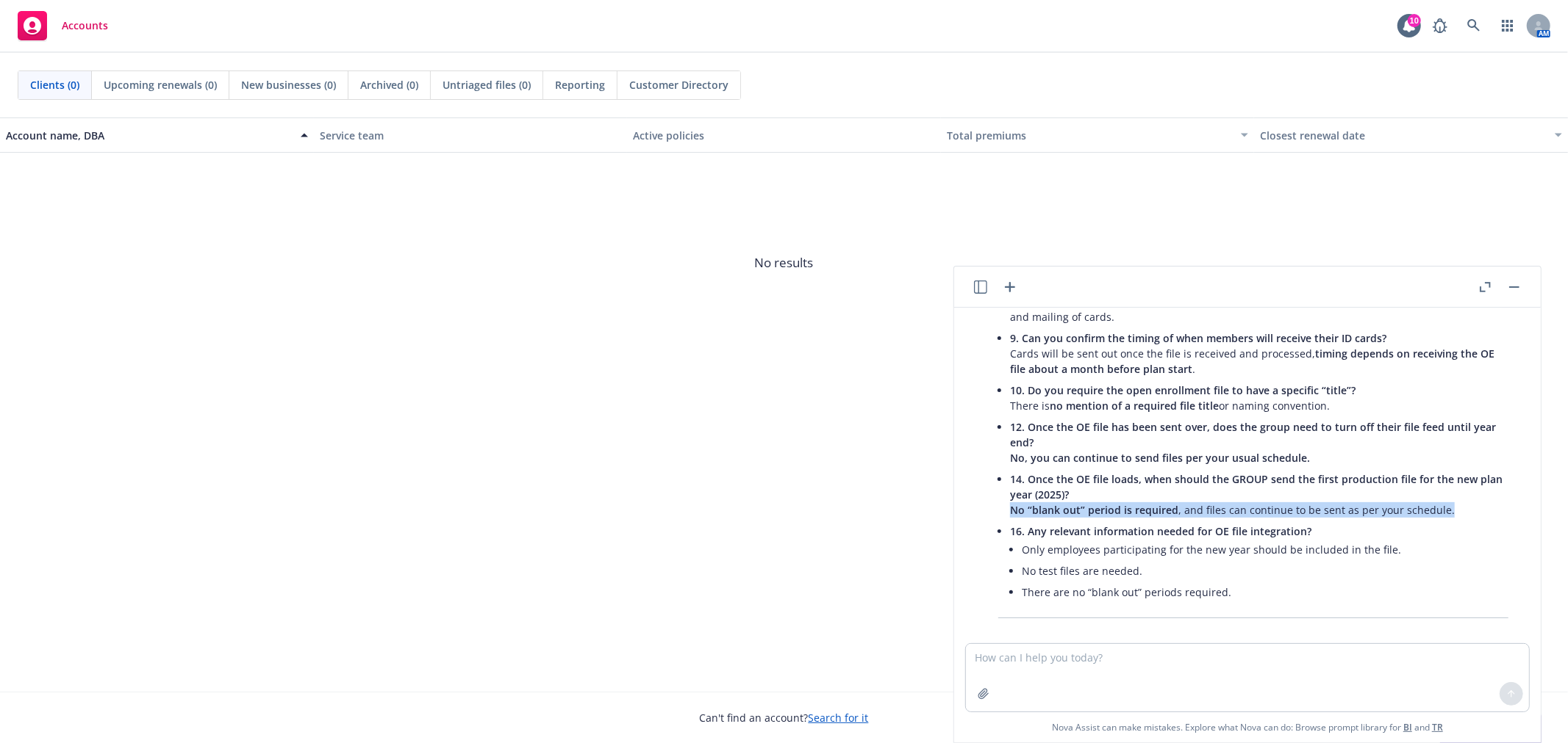
drag, startPoint x: 1001, startPoint y: 491, endPoint x: 1450, endPoint y: 493, distance: 449.0
click at [1450, 493] on div "Certainly! Here are only the questions that have clear answers from the informa…" at bounding box center [1253, 349] width 539 height 551
copy p "No “blank out” period is required , and files can continue to be sent as per yo…"
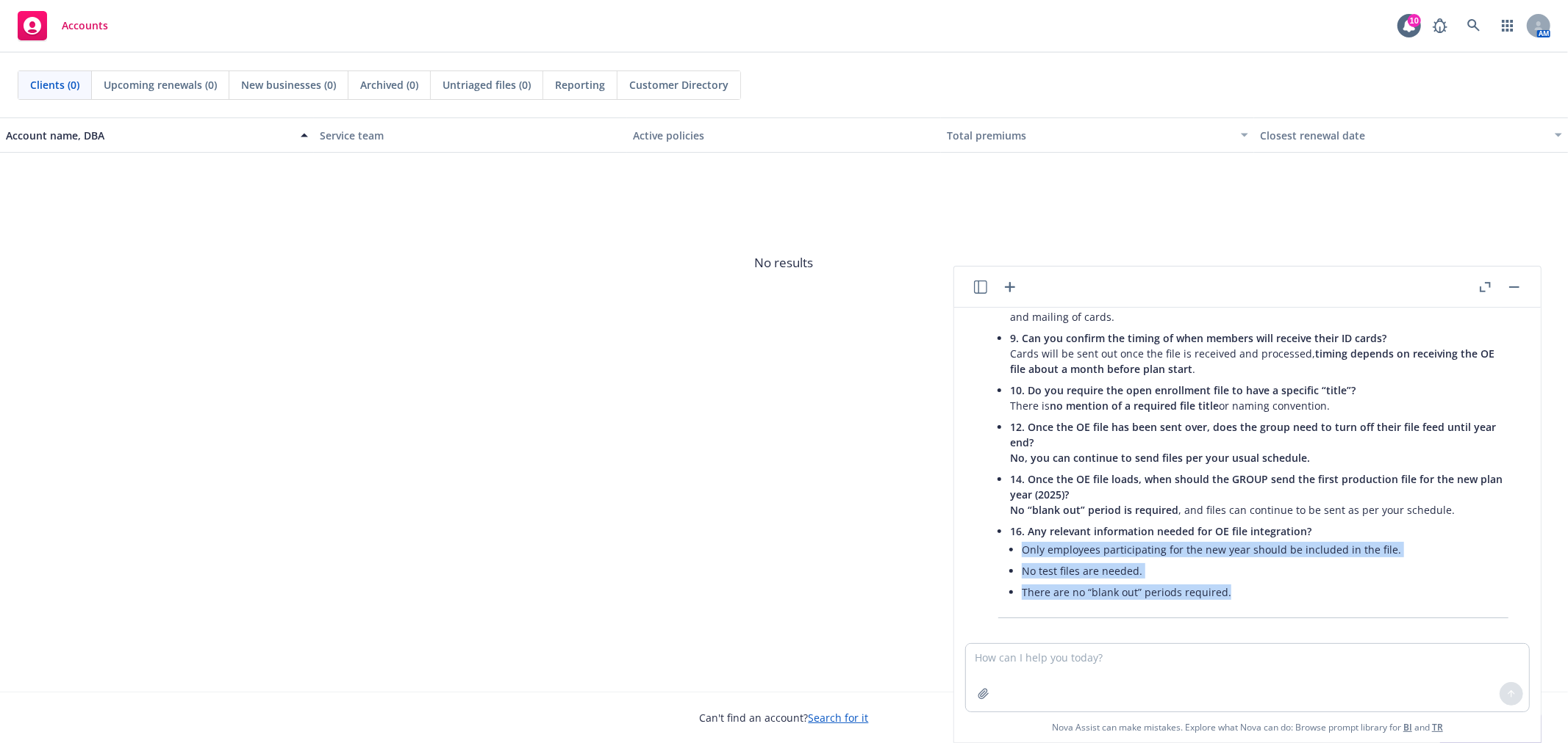
drag, startPoint x: 1261, startPoint y: 575, endPoint x: 1005, endPoint y: 533, distance: 259.4
click at [1005, 533] on div "Certainly! Here are only the questions that have clear answers from the informa…" at bounding box center [1253, 349] width 539 height 551
copy ul "Only employees participating for the new year should be included in the file. N…"
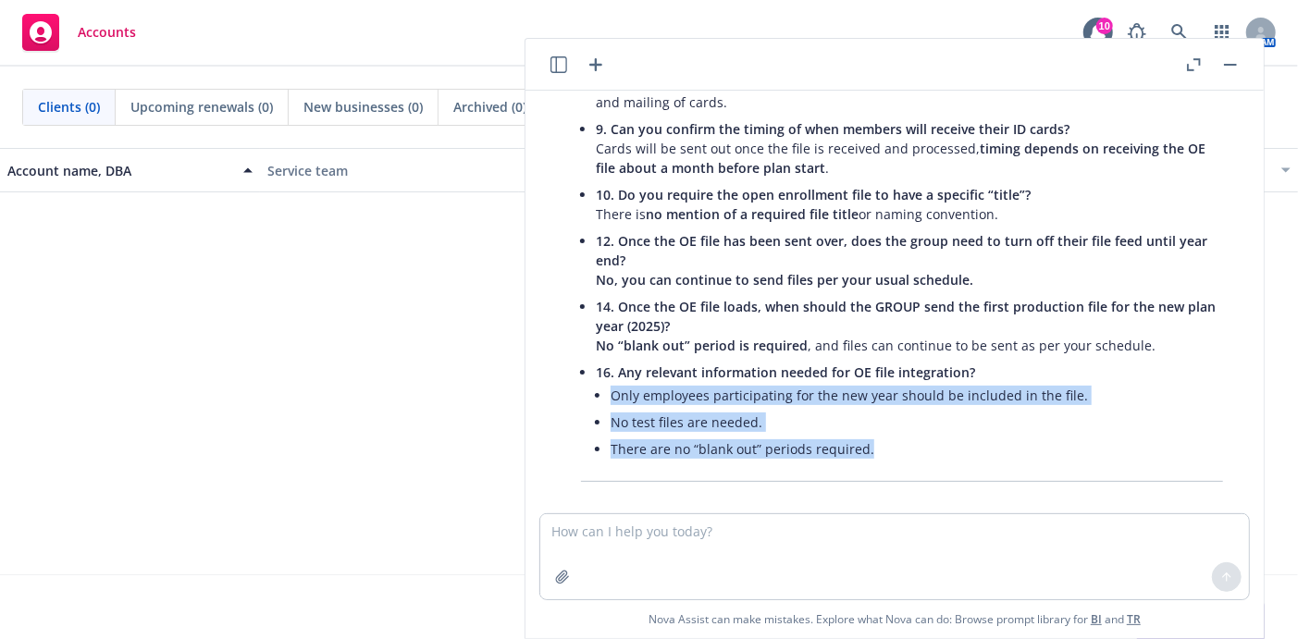
click at [974, 232] on span "12. Once the OE file has been sent over, does the group need to turn off their …" at bounding box center [902, 250] width 612 height 37
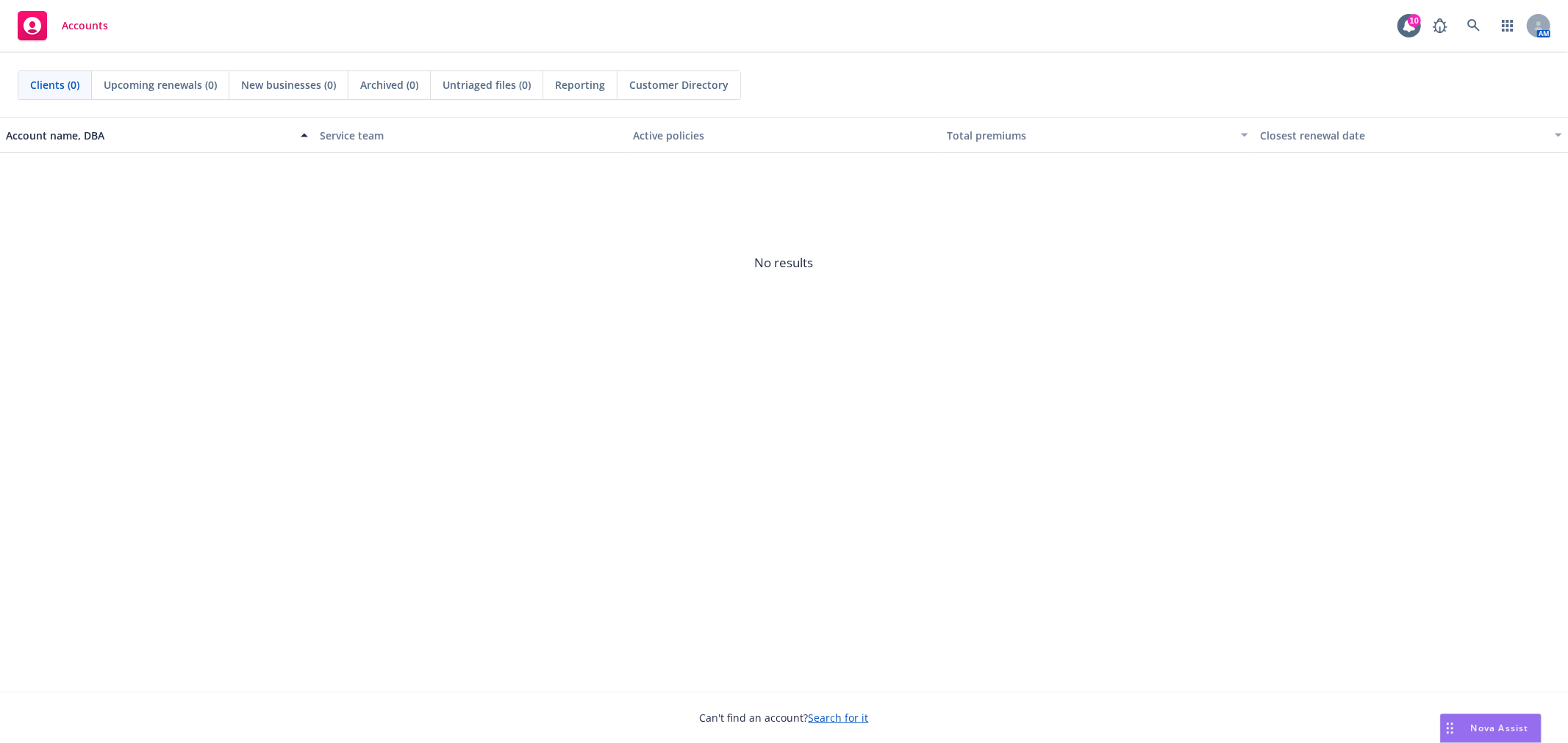
drag, startPoint x: 1486, startPoint y: 710, endPoint x: 1483, endPoint y: 720, distance: 10.4
click at [1486, 710] on div "Can't find an account? Search for it" at bounding box center [784, 709] width 1568 height 34
click at [1483, 720] on div "Nova Assist" at bounding box center [1491, 728] width 100 height 28
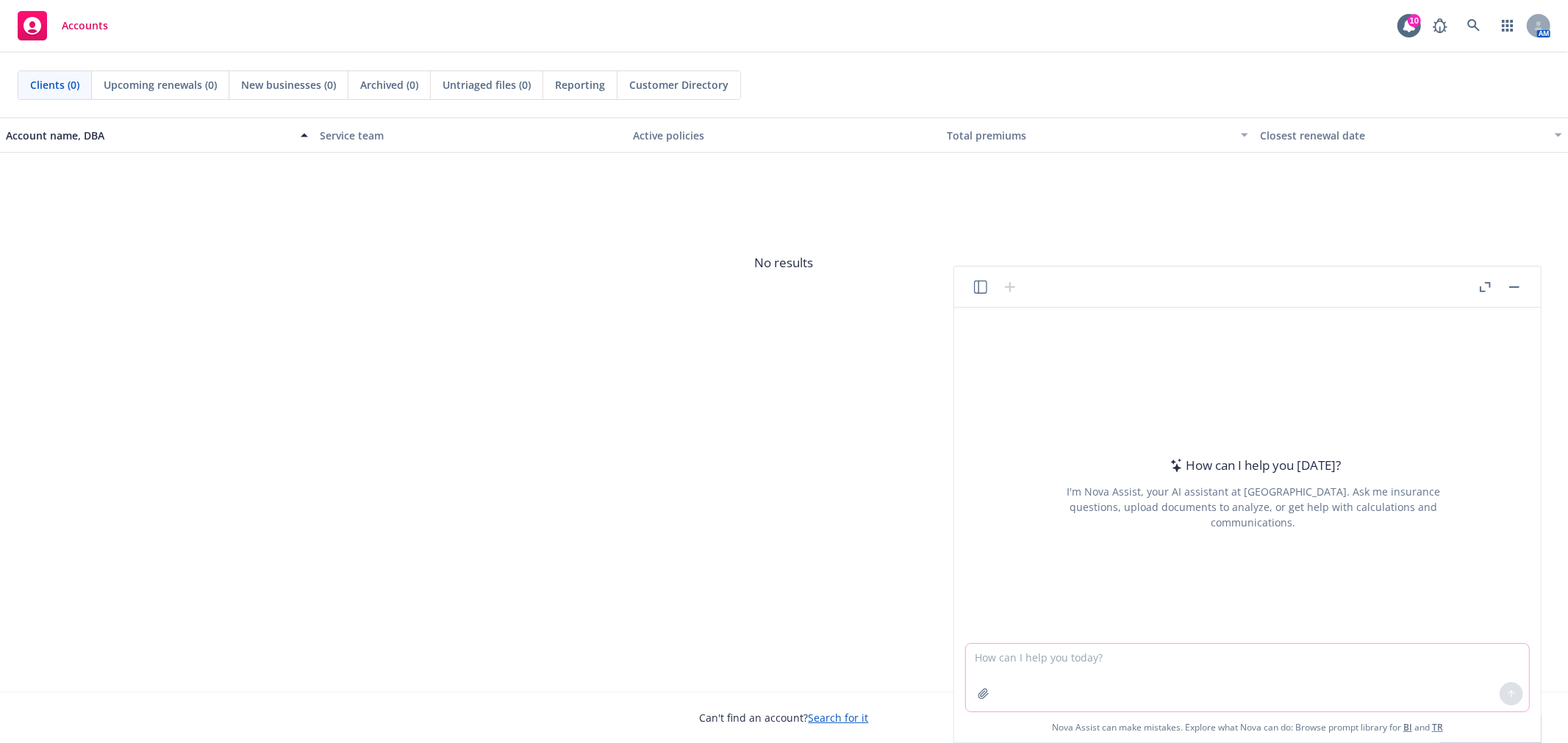
click at [1306, 666] on textarea at bounding box center [1247, 678] width 563 height 67
paste textarea "Attached are the mock covers using the two images that you liked so you can get…"
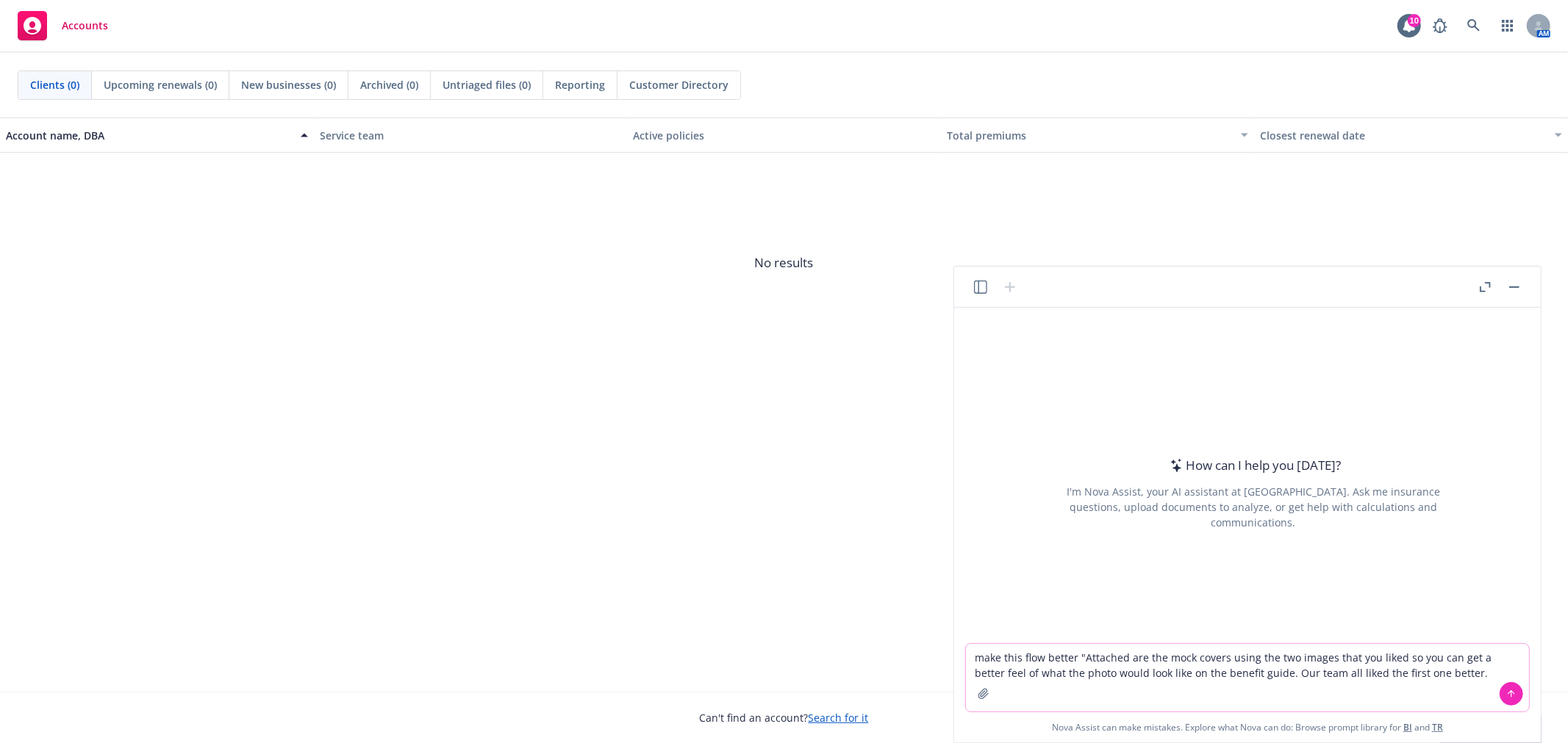
type textarea "make this flow better "Attached are the mock covers using the two images that y…"
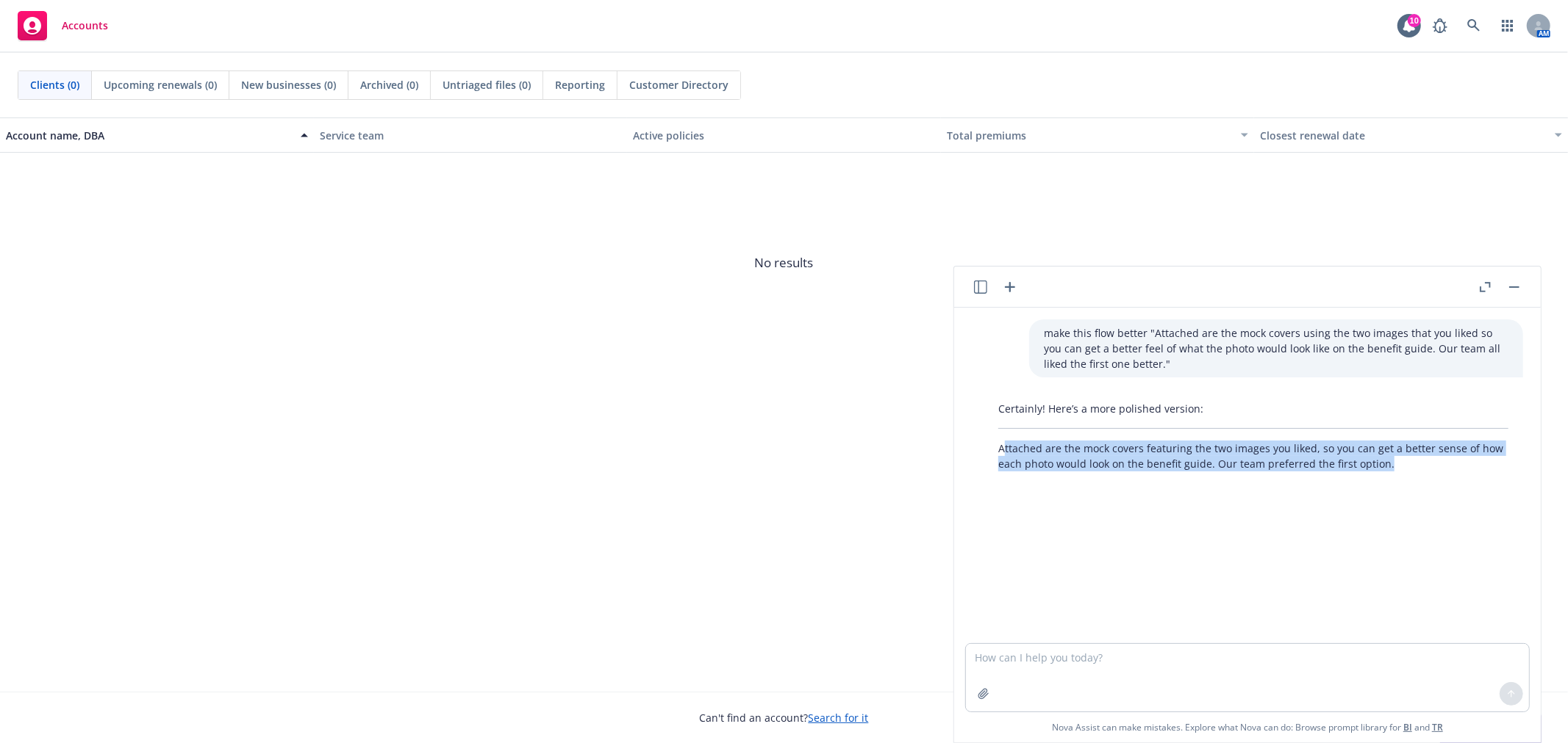
drag, startPoint x: 1003, startPoint y: 445, endPoint x: 1393, endPoint y: 464, distance: 390.5
click at [1393, 464] on p "Attached are the mock covers featuring the two images you liked, so you can get…" at bounding box center [1253, 456] width 510 height 31
click at [1423, 468] on p "Attached are the mock covers featuring the two images you liked, so you can get…" at bounding box center [1253, 456] width 510 height 31
drag, startPoint x: 1419, startPoint y: 468, endPoint x: 998, endPoint y: 447, distance: 421.5
click at [998, 447] on p "Attached are the mock covers featuring the two images you liked, so you can get…" at bounding box center [1253, 456] width 510 height 31
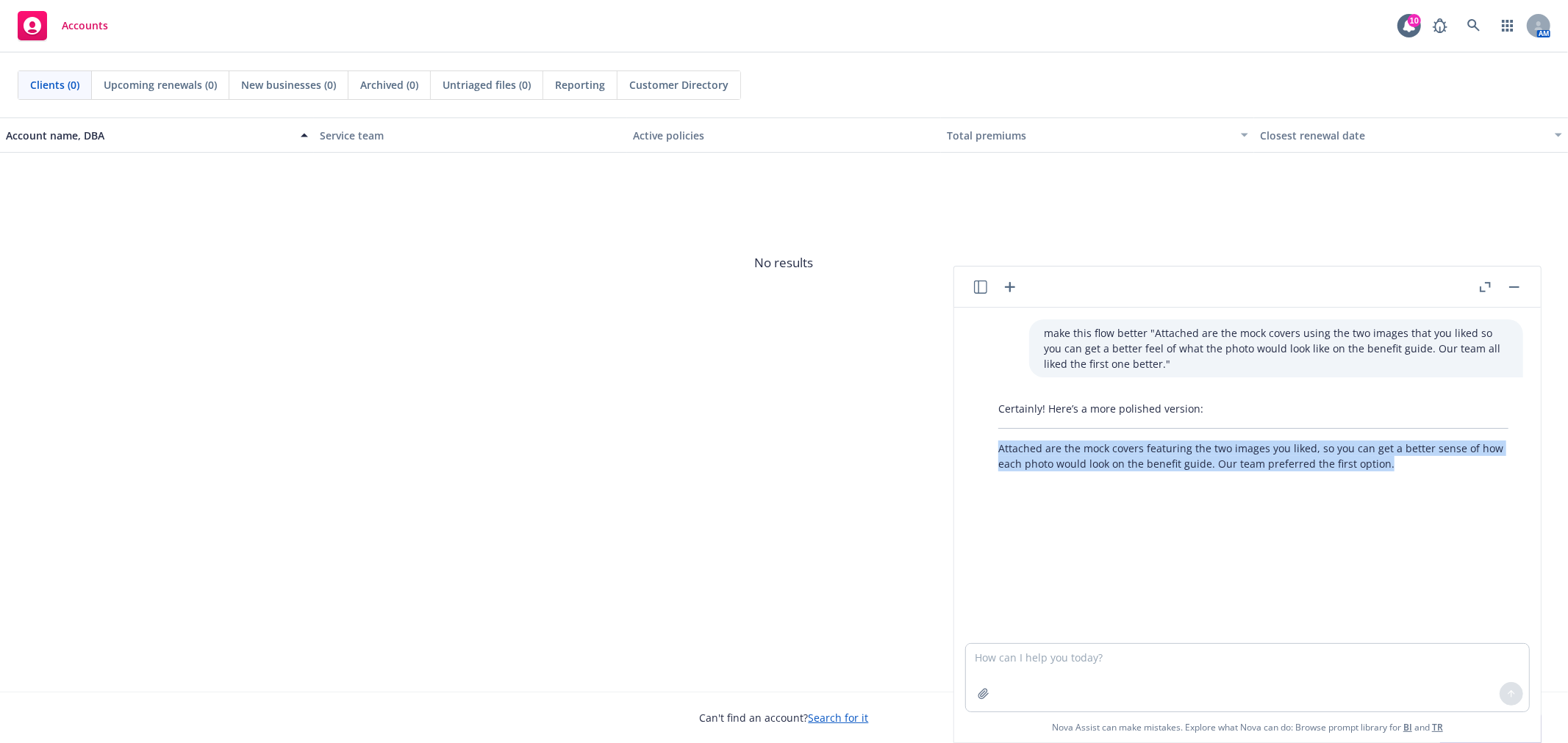
copy p "Attached are the mock covers featuring the two images you liked, so you can get…"
click at [1062, 688] on textarea at bounding box center [1247, 678] width 563 height 67
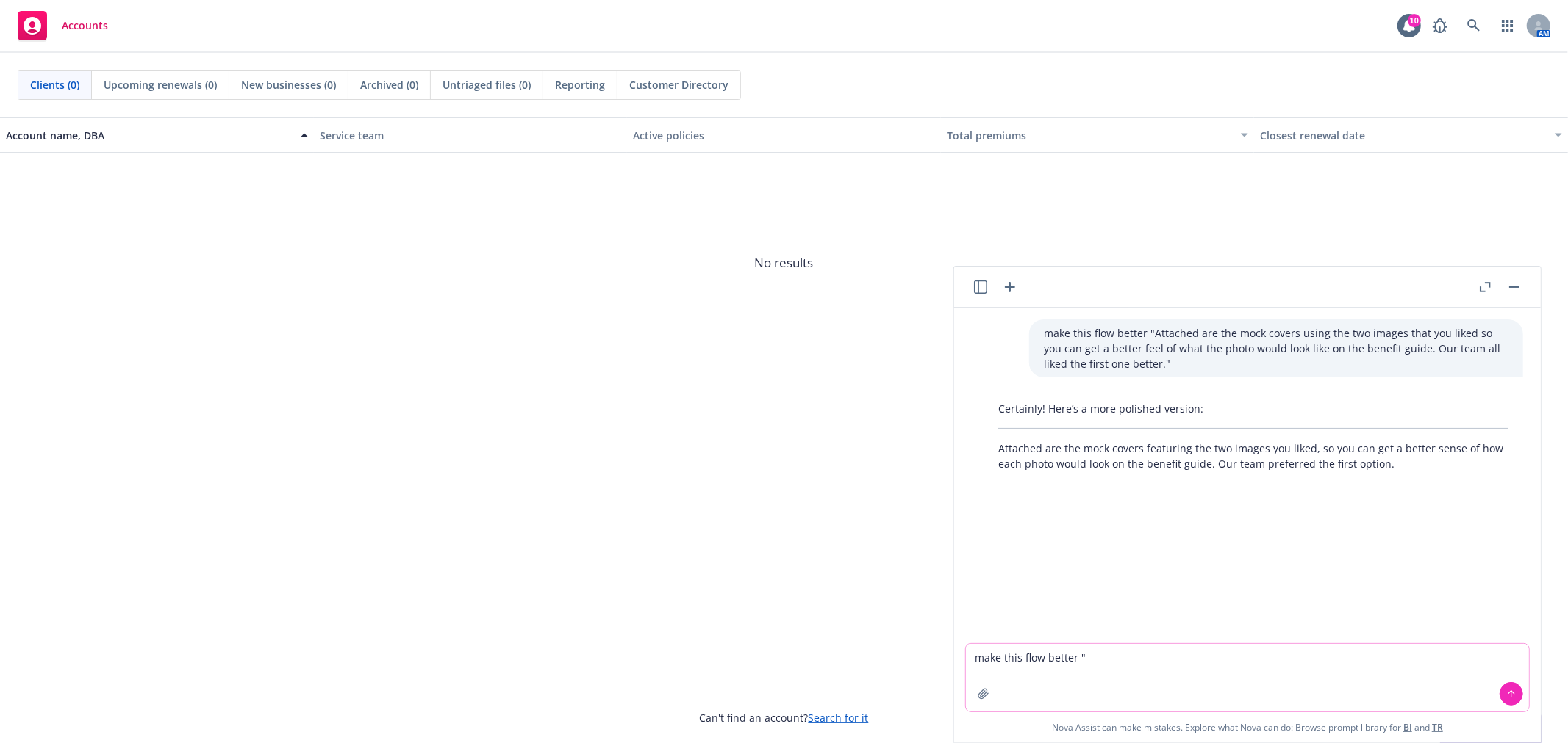
paste textarea "Our team preferred the first option, but let us know which you like best."
type textarea "make this flow better "Our team preferred the first option, but let us know whi…"
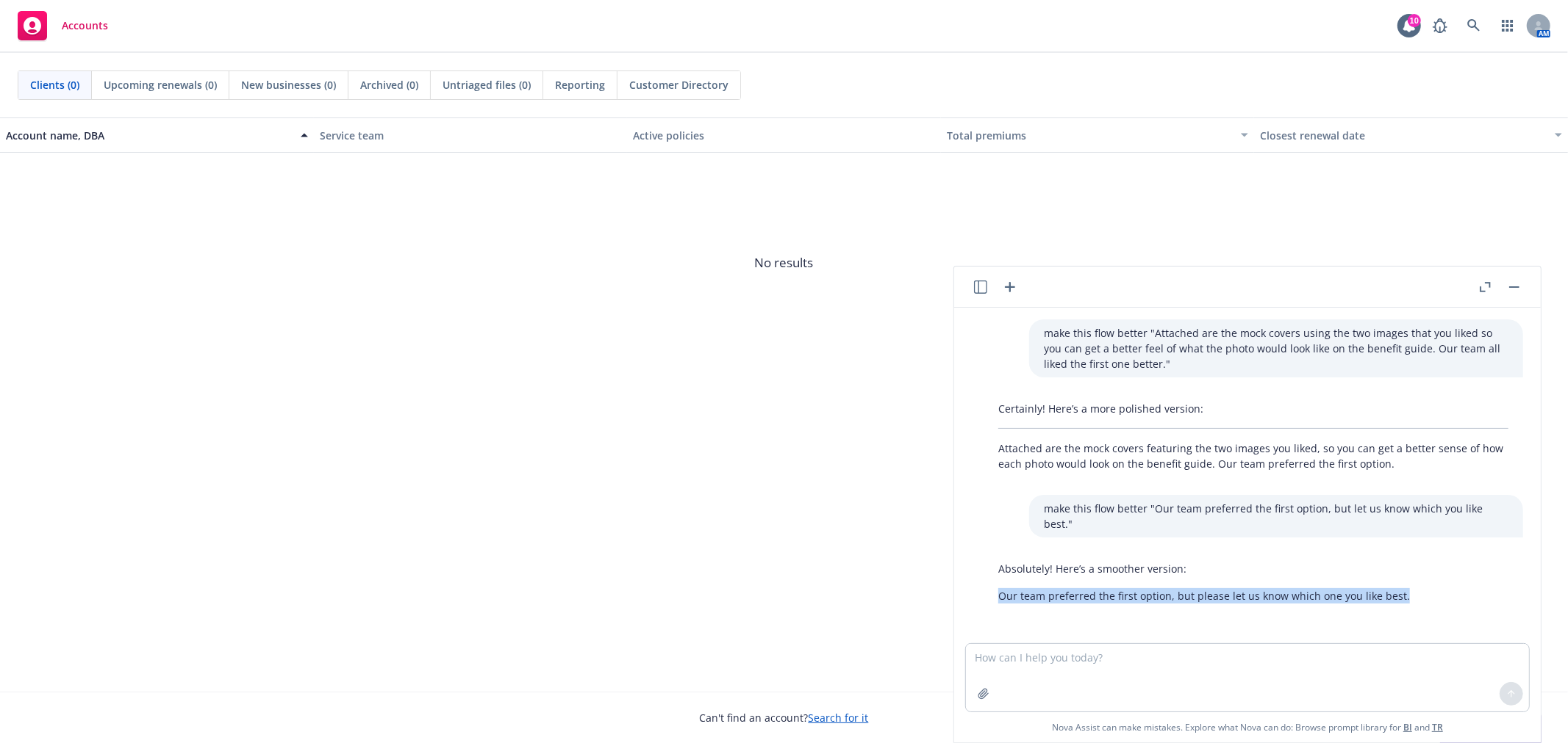
drag, startPoint x: 1429, startPoint y: 578, endPoint x: 998, endPoint y: 583, distance: 431.0
click at [998, 583] on div "Absolutely! Here’s a smoother version: Our team preferred the first option, but…" at bounding box center [1253, 583] width 539 height 54
copy p "Our team preferred the first option, but please let us know which one you like …"
